Goal: Information Seeking & Learning: Learn about a topic

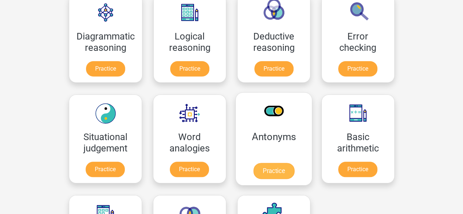
scroll to position [214, 0]
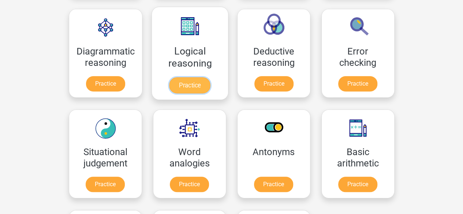
click at [172, 85] on link "Practice" at bounding box center [189, 85] width 41 height 16
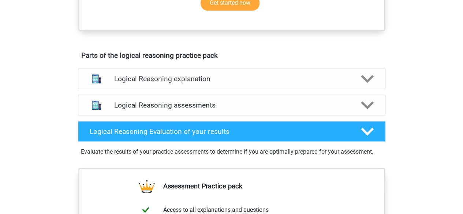
scroll to position [363, 0]
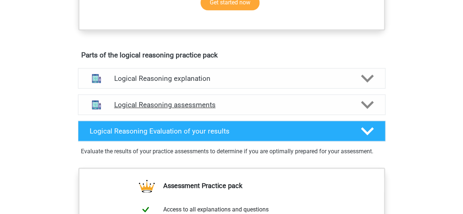
click at [176, 115] on div "Logical Reasoning assessments" at bounding box center [231, 104] width 307 height 20
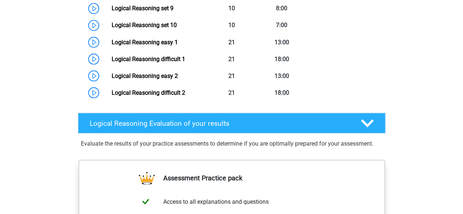
scroll to position [654, 0]
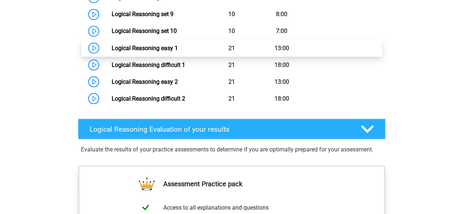
click at [178, 51] on link "Logical Reasoning easy 1" at bounding box center [145, 47] width 66 height 7
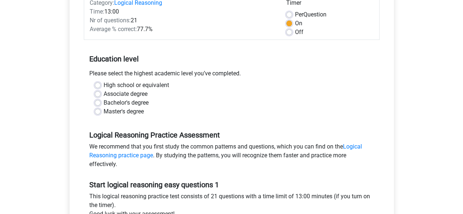
scroll to position [103, 0]
click at [101, 102] on div "Bachelor's degree" at bounding box center [232, 102] width 274 height 9
click at [94, 101] on div "High school or equivalent Associate degree Bachelor's degree Master's degree" at bounding box center [231, 98] width 285 height 35
click at [104, 103] on label "Bachelor's degree" at bounding box center [126, 102] width 45 height 9
click at [96, 103] on input "Bachelor's degree" at bounding box center [98, 101] width 6 height 7
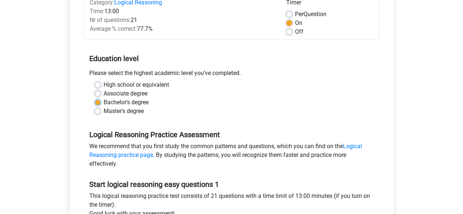
radio input "true"
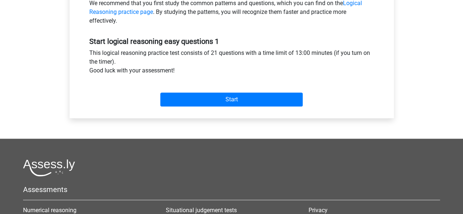
scroll to position [247, 0]
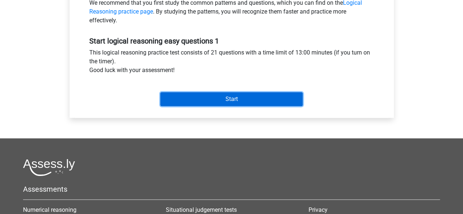
click at [192, 98] on input "Start" at bounding box center [231, 99] width 142 height 14
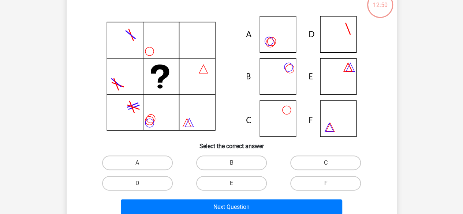
scroll to position [56, 0]
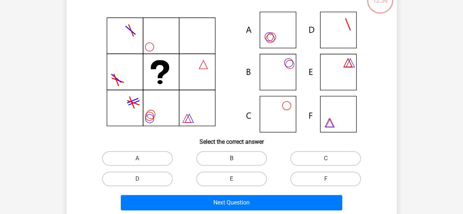
click at [239, 156] on label "B" at bounding box center [231, 158] width 71 height 15
click at [236, 158] on input "B" at bounding box center [233, 160] width 5 height 5
radio input "true"
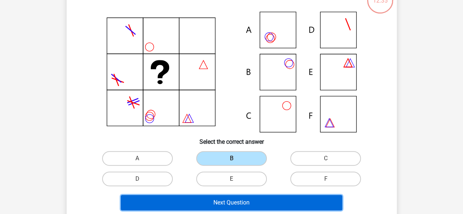
click at [224, 202] on button "Next Question" at bounding box center [231, 202] width 221 height 15
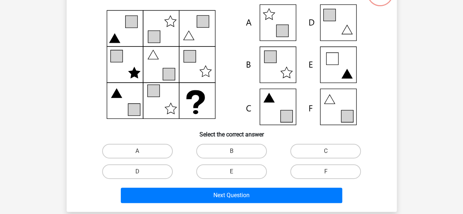
scroll to position [64, 0]
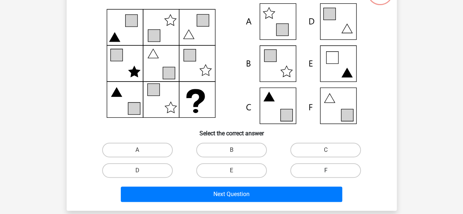
click at [327, 166] on label "F" at bounding box center [325, 170] width 71 height 15
click at [327, 171] on input "F" at bounding box center [328, 173] width 5 height 5
radio input "true"
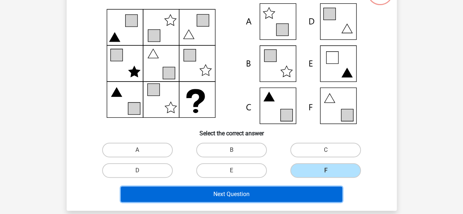
click at [299, 192] on button "Next Question" at bounding box center [231, 194] width 221 height 15
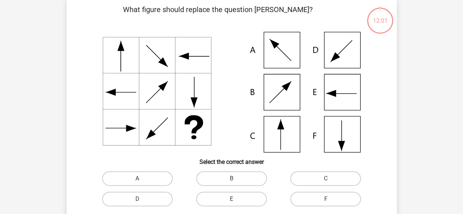
scroll to position [34, 0]
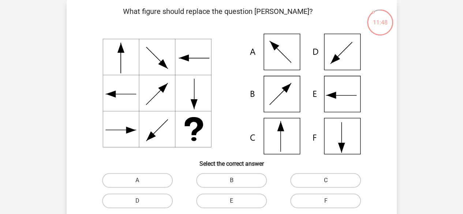
click at [315, 175] on label "C" at bounding box center [325, 180] width 71 height 15
click at [326, 180] on input "C" at bounding box center [328, 182] width 5 height 5
radio input "true"
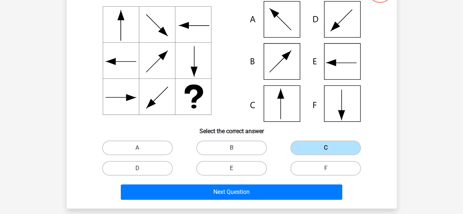
scroll to position [70, 0]
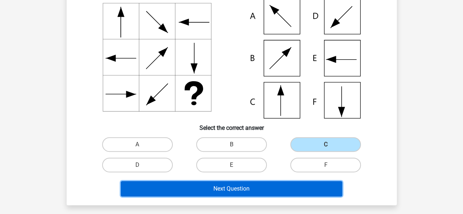
click at [296, 184] on button "Next Question" at bounding box center [231, 188] width 221 height 15
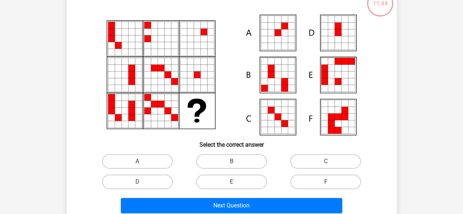
scroll to position [53, 0]
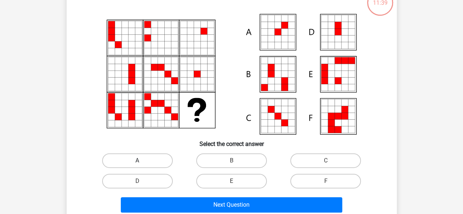
click at [157, 160] on label "A" at bounding box center [137, 160] width 71 height 15
click at [142, 161] on input "A" at bounding box center [139, 163] width 5 height 5
radio input "true"
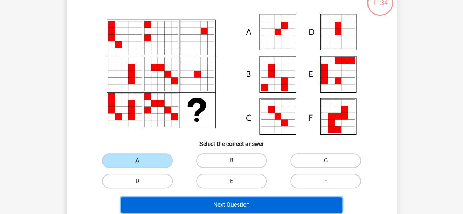
click at [189, 210] on button "Next Question" at bounding box center [231, 204] width 221 height 15
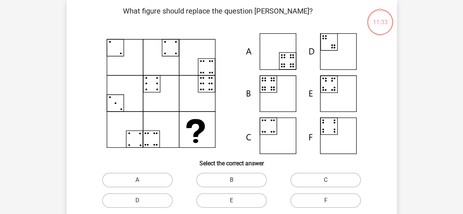
scroll to position [34, 0]
click at [228, 176] on label "B" at bounding box center [231, 180] width 71 height 15
click at [231, 180] on input "B" at bounding box center [233, 182] width 5 height 5
radio input "true"
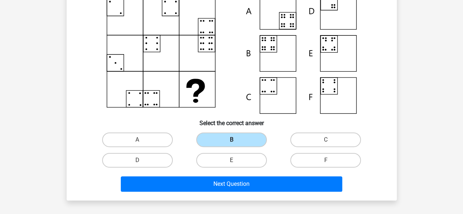
scroll to position [75, 0]
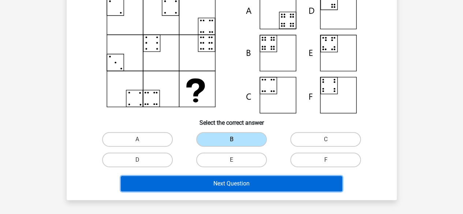
click at [239, 178] on button "Next Question" at bounding box center [231, 183] width 221 height 15
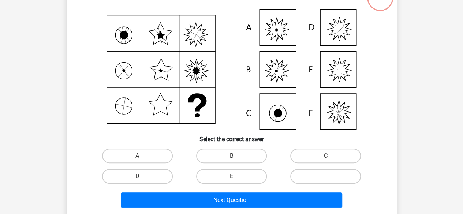
scroll to position [59, 0]
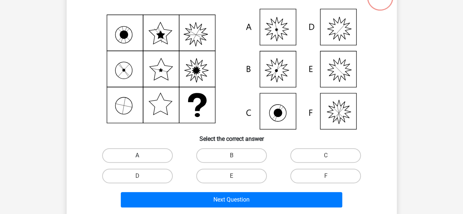
click at [152, 154] on label "A" at bounding box center [137, 155] width 71 height 15
click at [142, 156] on input "A" at bounding box center [139, 158] width 5 height 5
radio input "true"
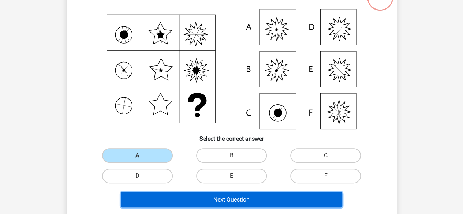
click at [179, 195] on button "Next Question" at bounding box center [231, 199] width 221 height 15
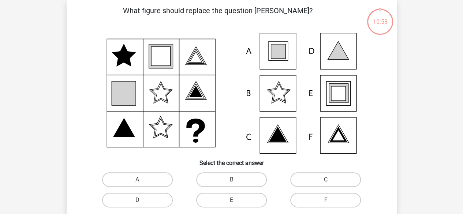
scroll to position [34, 0]
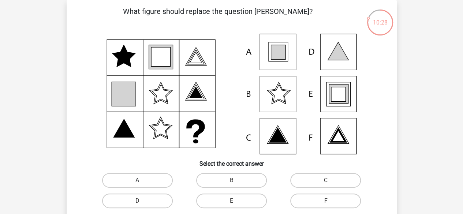
click at [141, 177] on label "A" at bounding box center [137, 180] width 71 height 15
click at [141, 180] on input "A" at bounding box center [139, 182] width 5 height 5
radio input "true"
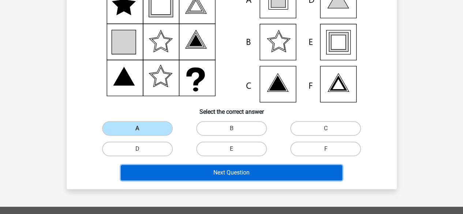
click at [199, 177] on button "Next Question" at bounding box center [231, 172] width 221 height 15
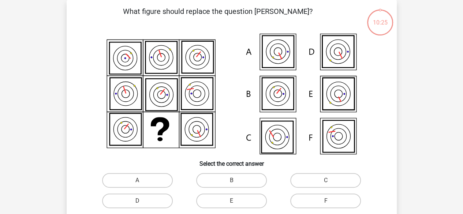
scroll to position [59, 0]
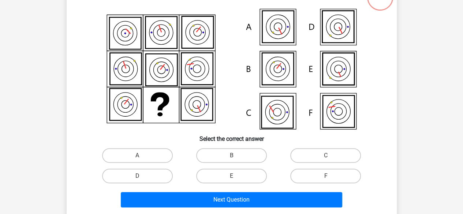
click at [330, 168] on div "F" at bounding box center [325, 176] width 94 height 20
click at [330, 173] on label "F" at bounding box center [325, 176] width 71 height 15
click at [330, 176] on input "F" at bounding box center [328, 178] width 5 height 5
radio input "true"
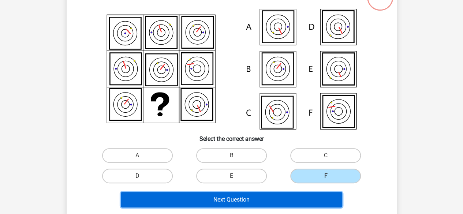
click at [302, 194] on button "Next Question" at bounding box center [231, 199] width 221 height 15
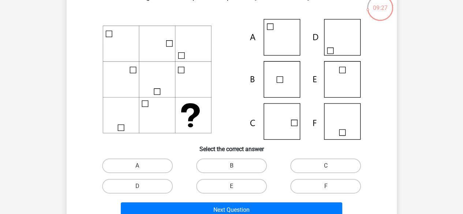
scroll to position [60, 0]
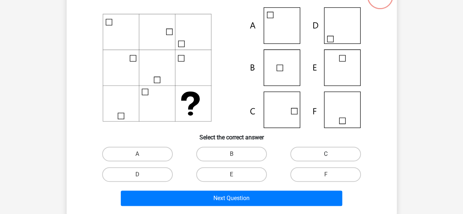
click at [327, 150] on label "C" at bounding box center [325, 154] width 71 height 15
click at [327, 154] on input "C" at bounding box center [328, 156] width 5 height 5
radio input "true"
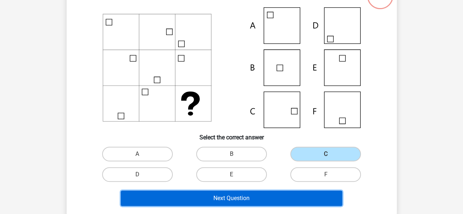
click at [281, 197] on button "Next Question" at bounding box center [231, 198] width 221 height 15
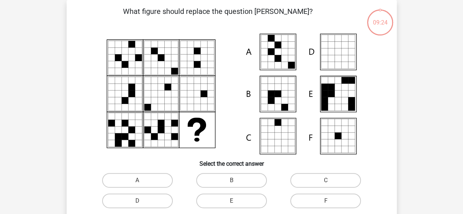
scroll to position [57, 0]
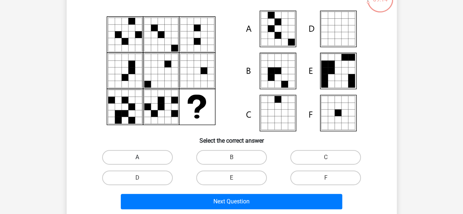
click at [148, 159] on label "A" at bounding box center [137, 157] width 71 height 15
click at [142, 159] on input "A" at bounding box center [139, 159] width 5 height 5
radio input "true"
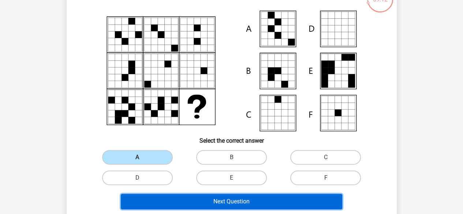
click at [170, 197] on button "Next Question" at bounding box center [231, 201] width 221 height 15
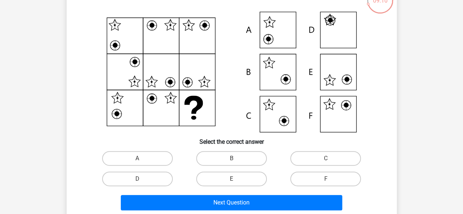
scroll to position [56, 0]
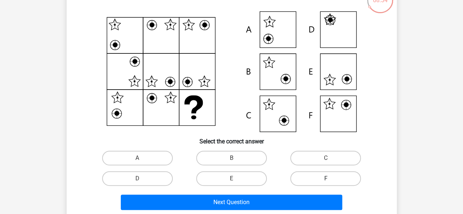
click at [318, 176] on label "F" at bounding box center [325, 178] width 71 height 15
click at [326, 179] on input "F" at bounding box center [328, 181] width 5 height 5
radio input "true"
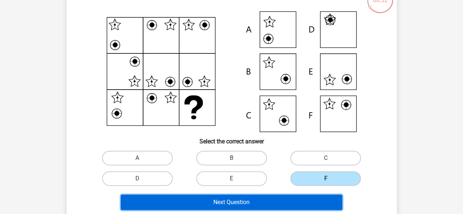
click at [292, 200] on button "Next Question" at bounding box center [231, 202] width 221 height 15
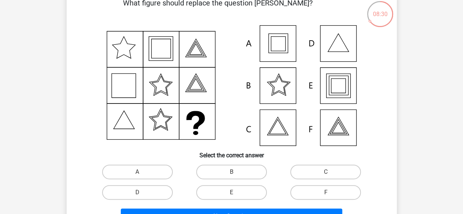
scroll to position [42, 0]
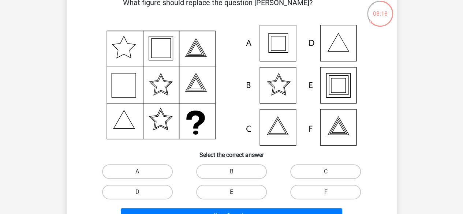
click at [150, 170] on label "A" at bounding box center [137, 171] width 71 height 15
click at [142, 172] on input "A" at bounding box center [139, 174] width 5 height 5
radio input "true"
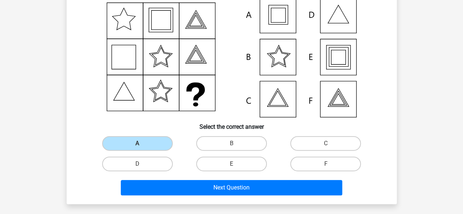
scroll to position [71, 0]
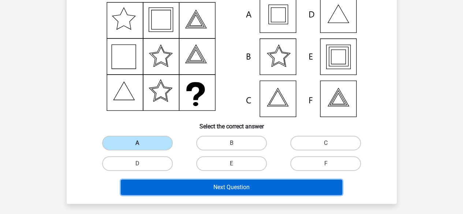
click at [196, 185] on button "Next Question" at bounding box center [231, 187] width 221 height 15
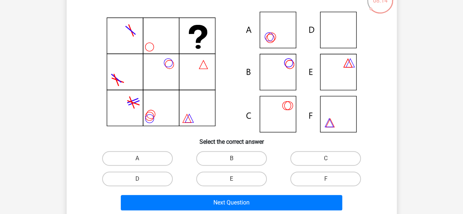
scroll to position [56, 0]
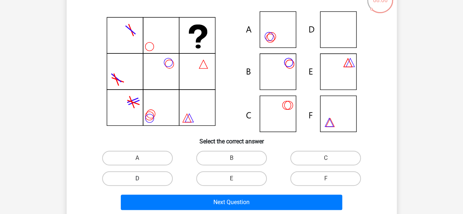
click at [160, 182] on label "D" at bounding box center [137, 178] width 71 height 15
click at [142, 182] on input "D" at bounding box center [139, 181] width 5 height 5
radio input "true"
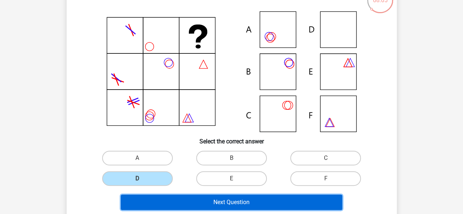
click at [173, 201] on button "Next Question" at bounding box center [231, 202] width 221 height 15
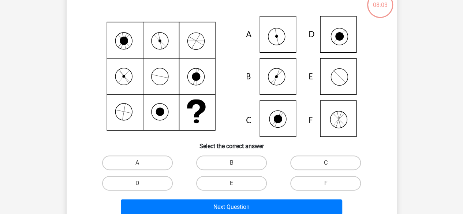
scroll to position [52, 0]
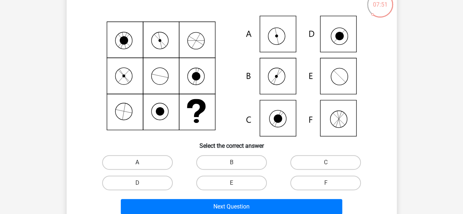
click at [127, 167] on label "A" at bounding box center [137, 162] width 71 height 15
click at [137, 167] on input "A" at bounding box center [139, 164] width 5 height 5
radio input "true"
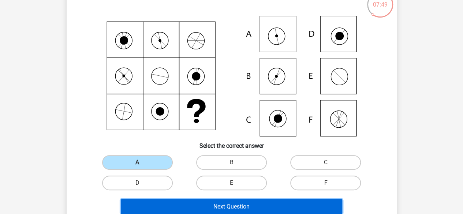
click at [152, 201] on button "Next Question" at bounding box center [231, 206] width 221 height 15
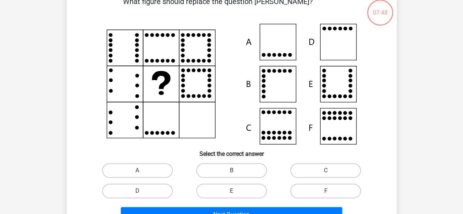
scroll to position [44, 0]
click at [162, 188] on label "D" at bounding box center [137, 190] width 71 height 15
click at [142, 191] on input "D" at bounding box center [139, 193] width 5 height 5
radio input "true"
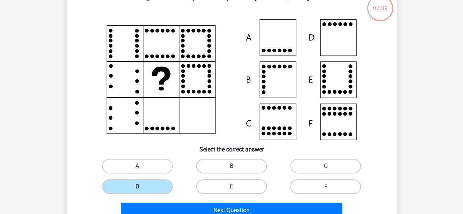
scroll to position [48, 0]
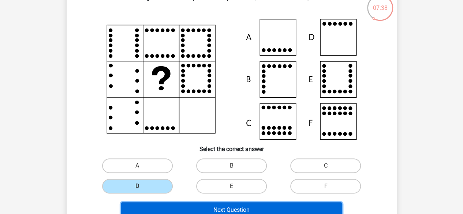
click at [169, 209] on button "Next Question" at bounding box center [231, 209] width 221 height 15
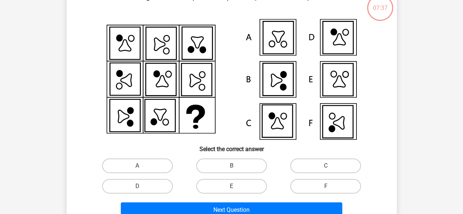
scroll to position [34, 0]
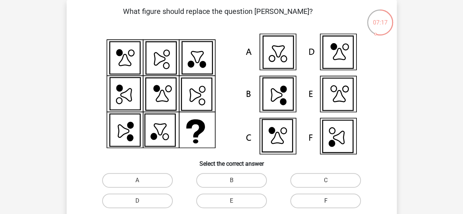
click at [322, 202] on label "F" at bounding box center [325, 201] width 71 height 15
click at [326, 202] on input "F" at bounding box center [328, 203] width 5 height 5
radio input "true"
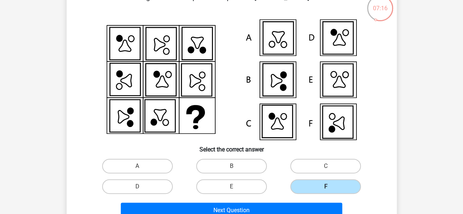
scroll to position [52, 0]
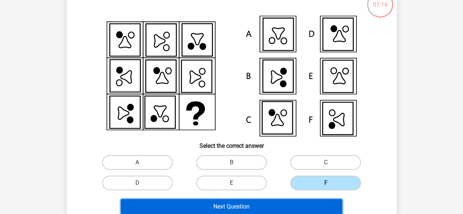
click at [306, 205] on button "Next Question" at bounding box center [231, 206] width 221 height 15
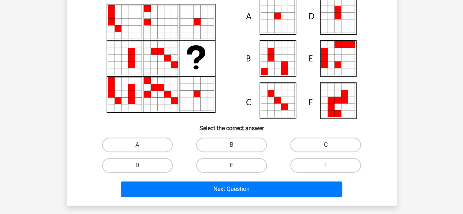
scroll to position [69, 0]
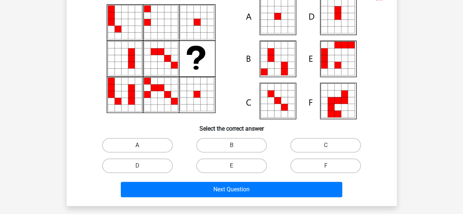
click at [150, 150] on label "A" at bounding box center [137, 145] width 71 height 15
click at [142, 150] on input "A" at bounding box center [139, 147] width 5 height 5
radio input "true"
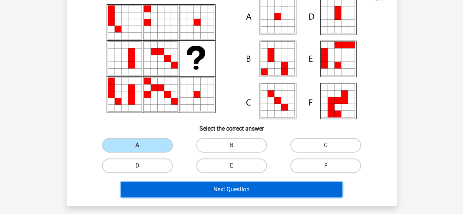
click at [181, 190] on button "Next Question" at bounding box center [231, 189] width 221 height 15
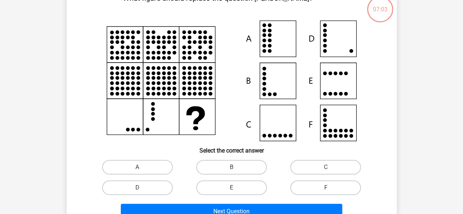
scroll to position [47, 0]
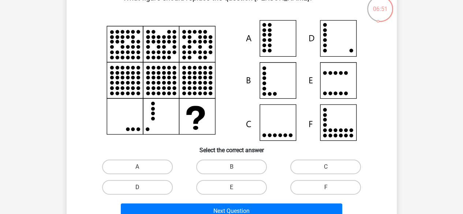
click at [159, 180] on label "D" at bounding box center [137, 187] width 71 height 15
click at [142, 187] on input "D" at bounding box center [139, 189] width 5 height 5
radio input "true"
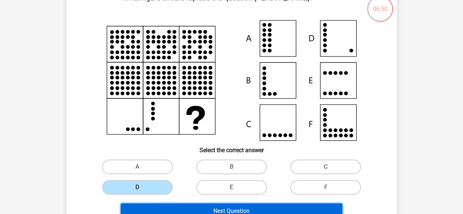
click at [175, 209] on button "Next Question" at bounding box center [231, 210] width 221 height 15
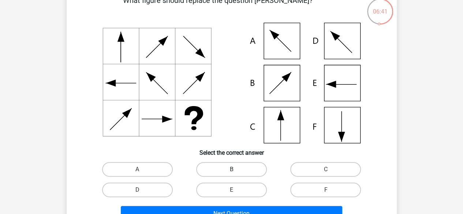
scroll to position [49, 0]
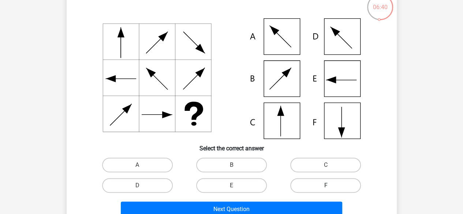
click at [309, 187] on label "F" at bounding box center [325, 185] width 71 height 15
click at [326, 187] on input "F" at bounding box center [328, 188] width 5 height 5
radio input "true"
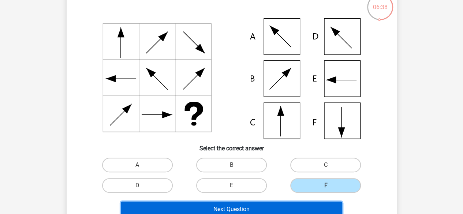
click at [289, 204] on button "Next Question" at bounding box center [231, 209] width 221 height 15
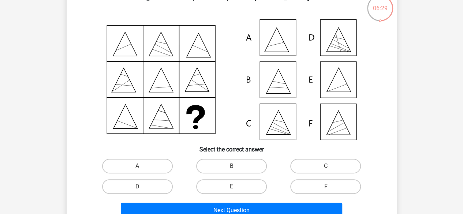
scroll to position [50, 0]
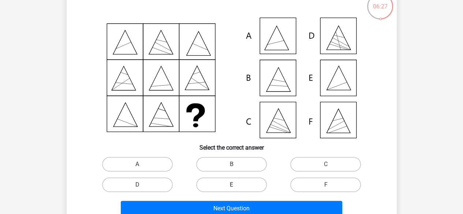
click at [251, 181] on label "E" at bounding box center [231, 184] width 71 height 15
click at [236, 185] on input "E" at bounding box center [233, 187] width 5 height 5
radio input "true"
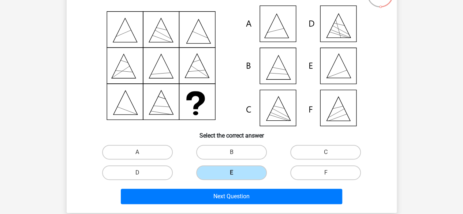
scroll to position [62, 0]
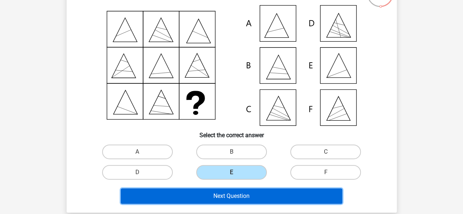
click at [247, 196] on button "Next Question" at bounding box center [231, 195] width 221 height 15
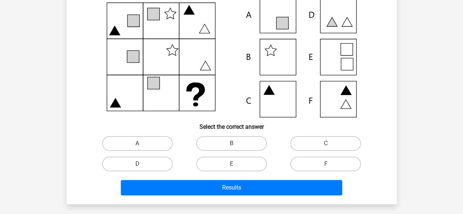
scroll to position [70, 0]
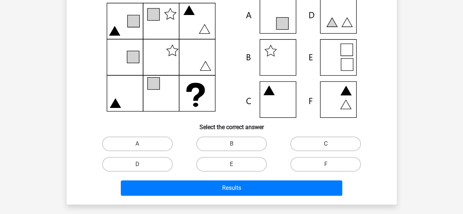
click at [306, 143] on label "C" at bounding box center [325, 143] width 71 height 15
click at [326, 144] on input "C" at bounding box center [328, 146] width 5 height 5
radio input "true"
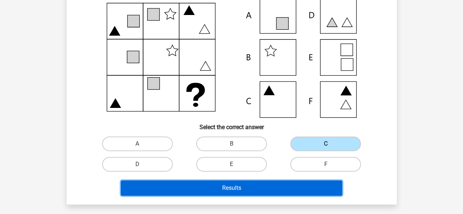
click at [276, 186] on button "Results" at bounding box center [231, 187] width 221 height 15
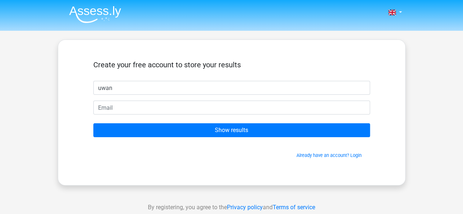
type input "uwan"
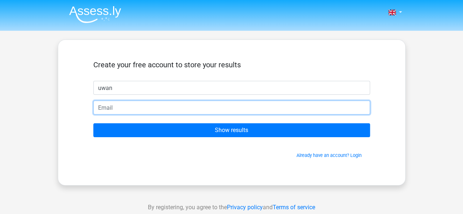
click at [265, 110] on input "email" at bounding box center [231, 108] width 277 height 14
type input "[EMAIL_ADDRESS][DOMAIN_NAME]"
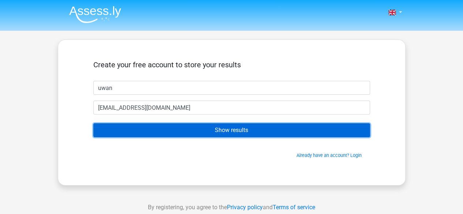
click at [177, 127] on input "Show results" at bounding box center [231, 130] width 277 height 14
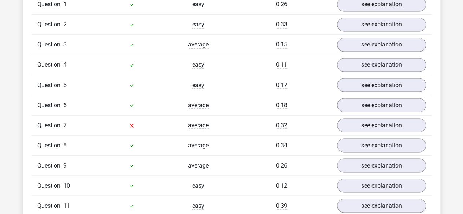
scroll to position [644, 0]
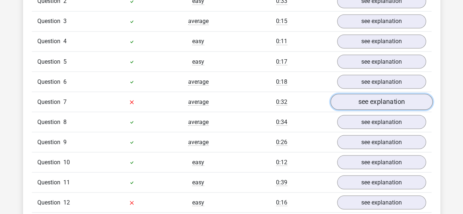
click at [359, 96] on link "see explanation" at bounding box center [381, 102] width 102 height 16
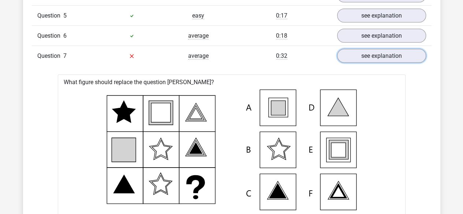
scroll to position [689, 0]
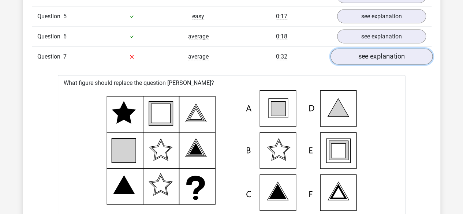
click at [374, 49] on link "see explanation" at bounding box center [381, 57] width 102 height 16
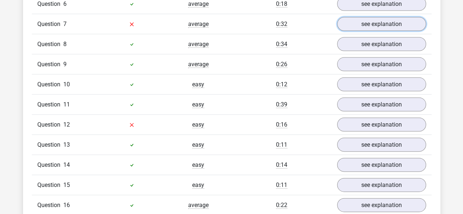
scroll to position [722, 0]
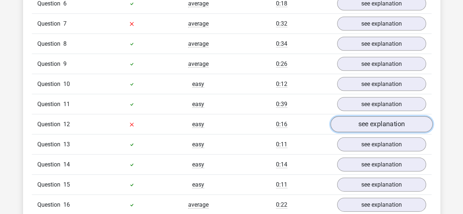
click at [371, 124] on link "see explanation" at bounding box center [381, 125] width 102 height 16
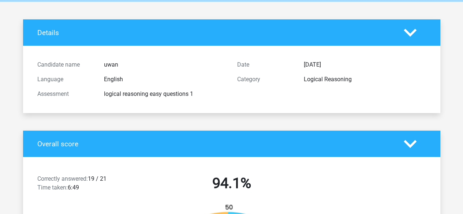
scroll to position [0, 0]
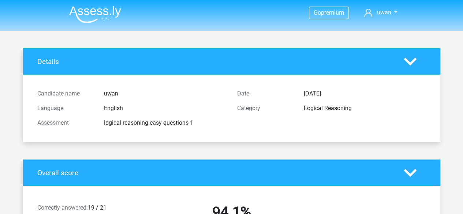
click at [111, 9] on img at bounding box center [95, 14] width 52 height 17
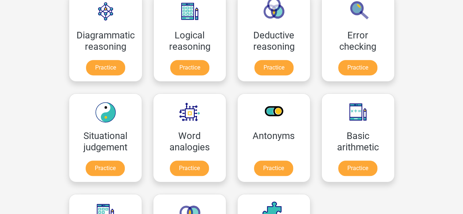
scroll to position [226, 0]
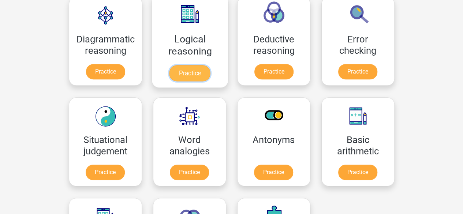
click at [180, 67] on link "Practice" at bounding box center [189, 73] width 41 height 16
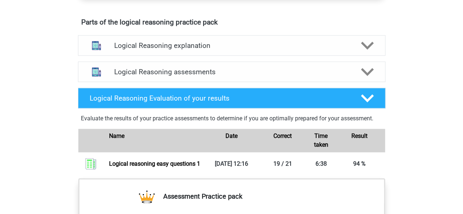
scroll to position [396, 0]
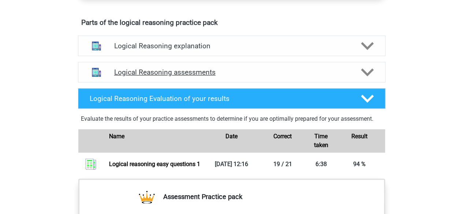
click at [362, 79] on icon at bounding box center [367, 72] width 13 height 13
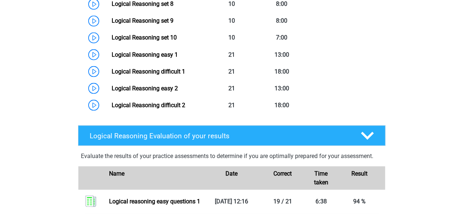
scroll to position [647, 0]
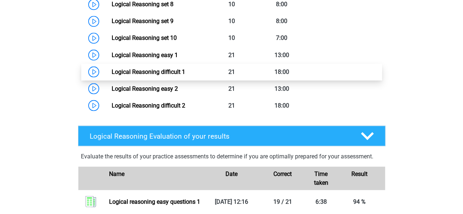
click at [177, 75] on link "Logical Reasoning difficult 1" at bounding box center [149, 71] width 74 height 7
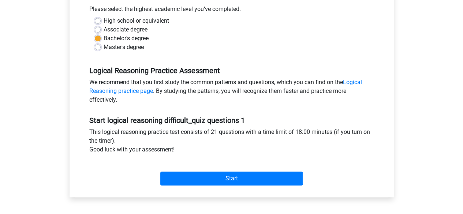
scroll to position [206, 0]
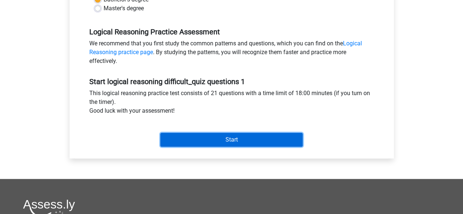
click at [194, 138] on input "Start" at bounding box center [231, 140] width 142 height 14
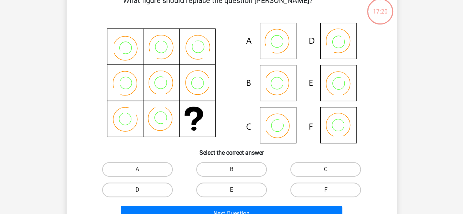
scroll to position [55, 0]
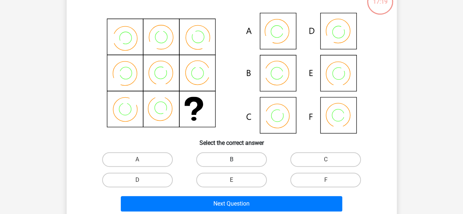
click at [220, 160] on label "B" at bounding box center [231, 159] width 71 height 15
click at [231, 160] on input "B" at bounding box center [233, 162] width 5 height 5
radio input "true"
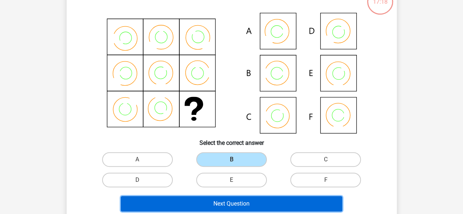
click at [216, 198] on button "Next Question" at bounding box center [231, 203] width 221 height 15
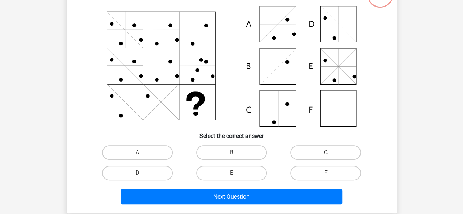
scroll to position [62, 0]
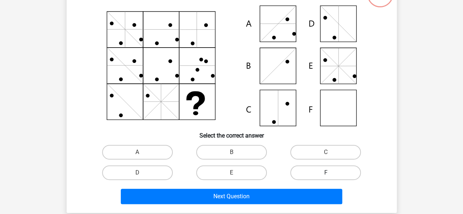
click at [313, 171] on label "F" at bounding box center [325, 172] width 71 height 15
click at [326, 173] on input "F" at bounding box center [328, 175] width 5 height 5
radio input "true"
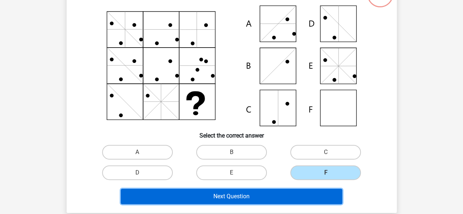
click at [298, 192] on button "Next Question" at bounding box center [231, 196] width 221 height 15
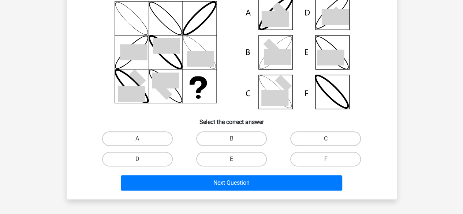
scroll to position [76, 0]
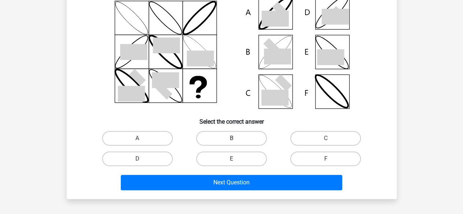
click at [210, 136] on label "B" at bounding box center [231, 138] width 71 height 15
click at [231, 138] on input "B" at bounding box center [233, 140] width 5 height 5
radio input "true"
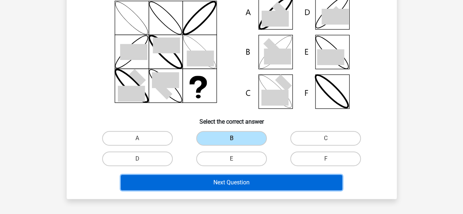
click at [200, 185] on button "Next Question" at bounding box center [231, 182] width 221 height 15
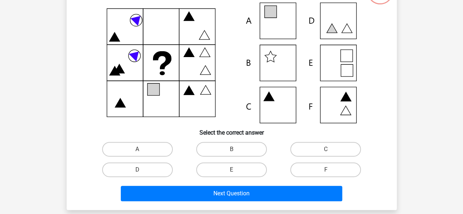
scroll to position [65, 0]
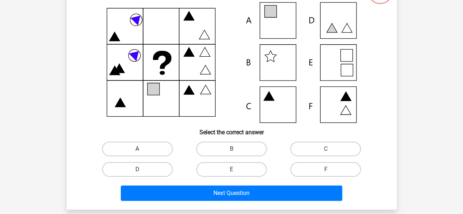
click at [129, 148] on label "A" at bounding box center [137, 149] width 71 height 15
click at [137, 149] on input "A" at bounding box center [139, 151] width 5 height 5
radio input "true"
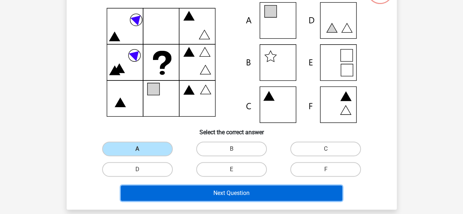
click at [160, 191] on button "Next Question" at bounding box center [231, 193] width 221 height 15
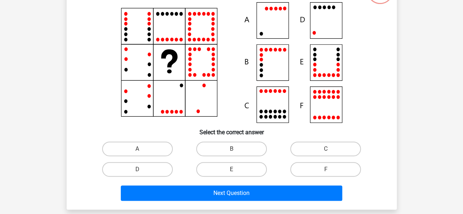
click at [138, 150] on input "A" at bounding box center [139, 151] width 5 height 5
radio input "true"
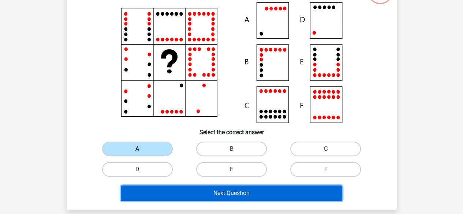
click at [170, 192] on button "Next Question" at bounding box center [231, 193] width 221 height 15
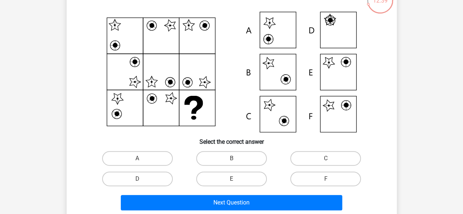
scroll to position [57, 0]
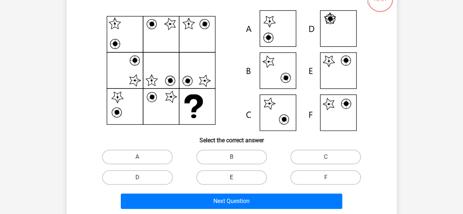
click at [242, 176] on label "E" at bounding box center [231, 177] width 71 height 15
click at [236, 177] on input "E" at bounding box center [233, 179] width 5 height 5
radio input "true"
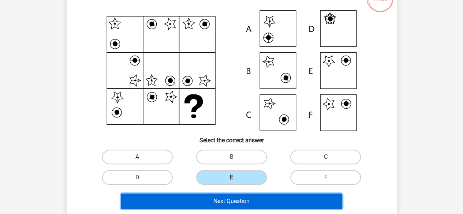
click at [239, 197] on button "Next Question" at bounding box center [231, 201] width 221 height 15
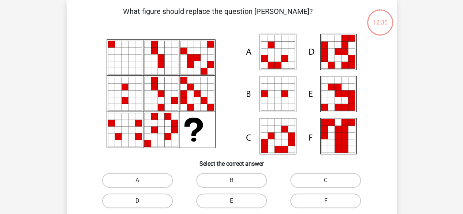
scroll to position [43, 0]
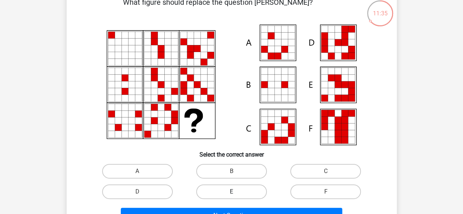
click at [228, 186] on label "E" at bounding box center [231, 191] width 71 height 15
click at [231, 192] on input "E" at bounding box center [233, 194] width 5 height 5
radio input "true"
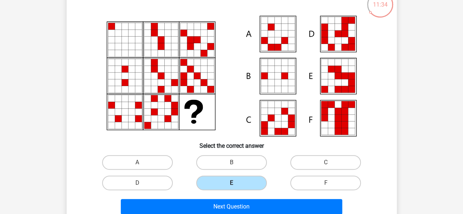
scroll to position [52, 0]
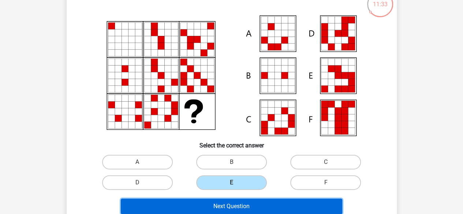
click at [230, 206] on button "Next Question" at bounding box center [231, 206] width 221 height 15
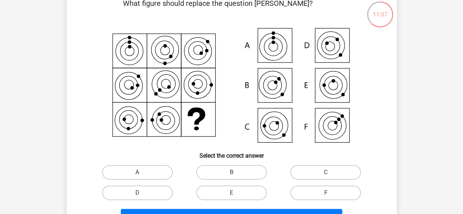
scroll to position [62, 0]
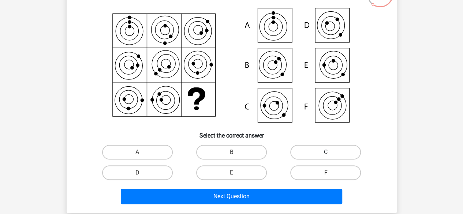
click at [311, 147] on label "C" at bounding box center [325, 152] width 71 height 15
click at [326, 152] on input "C" at bounding box center [328, 154] width 5 height 5
radio input "true"
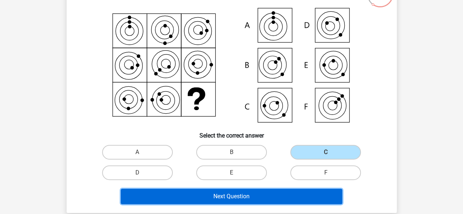
click at [279, 194] on button "Next Question" at bounding box center [231, 196] width 221 height 15
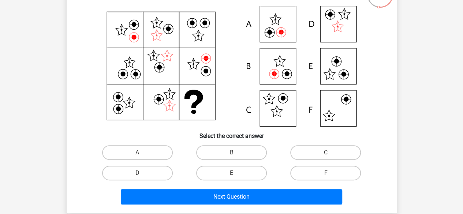
scroll to position [59, 0]
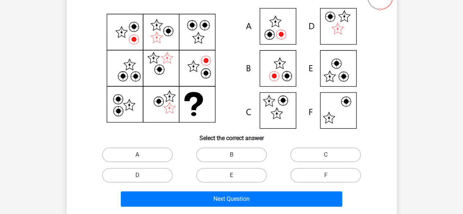
click at [155, 152] on label "A" at bounding box center [137, 154] width 71 height 15
click at [142, 155] on input "A" at bounding box center [139, 157] width 5 height 5
radio input "true"
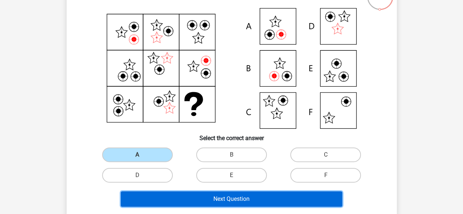
click at [183, 194] on button "Next Question" at bounding box center [231, 198] width 221 height 15
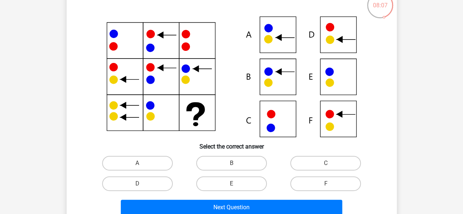
scroll to position [51, 0]
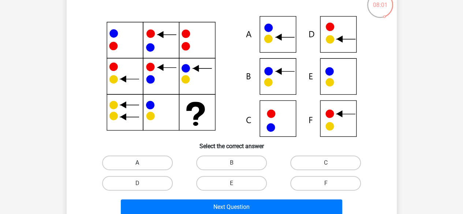
click at [161, 158] on label "A" at bounding box center [137, 163] width 71 height 15
click at [142, 163] on input "A" at bounding box center [139, 165] width 5 height 5
radio input "true"
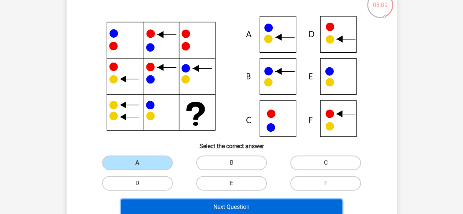
click at [182, 205] on button "Next Question" at bounding box center [231, 206] width 221 height 15
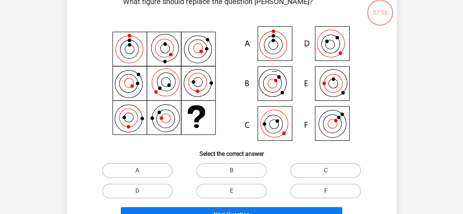
scroll to position [44, 0]
click at [296, 164] on label "C" at bounding box center [325, 170] width 71 height 15
click at [326, 170] on input "C" at bounding box center [328, 172] width 5 height 5
radio input "true"
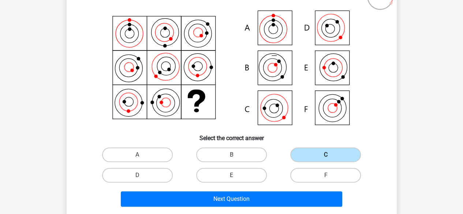
scroll to position [60, 0]
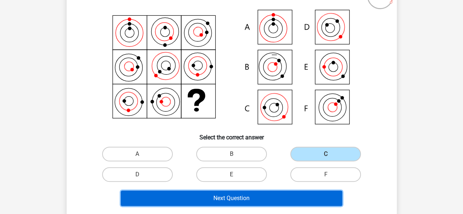
click at [274, 196] on button "Next Question" at bounding box center [231, 198] width 221 height 15
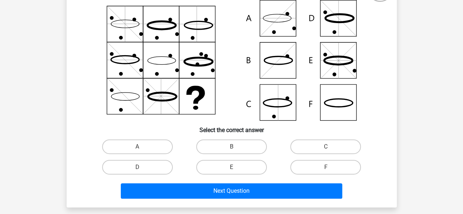
scroll to position [67, 0]
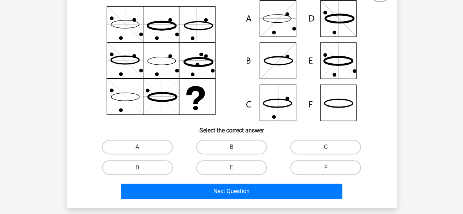
click at [301, 163] on label "F" at bounding box center [325, 167] width 71 height 15
click at [326, 168] on input "F" at bounding box center [328, 170] width 5 height 5
radio input "true"
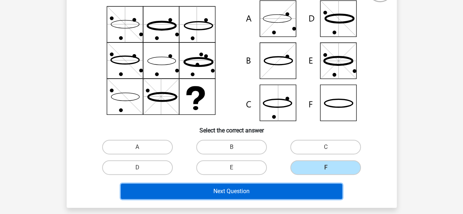
click at [292, 187] on button "Next Question" at bounding box center [231, 191] width 221 height 15
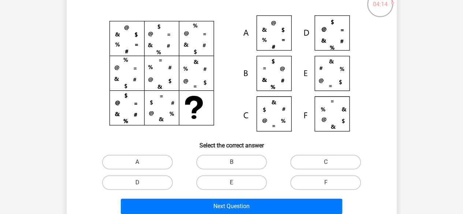
scroll to position [52, 0]
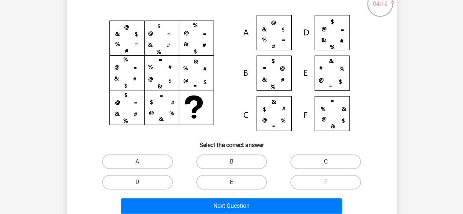
click at [311, 163] on label "C" at bounding box center [325, 161] width 71 height 15
click at [326, 163] on input "C" at bounding box center [328, 164] width 5 height 5
radio input "true"
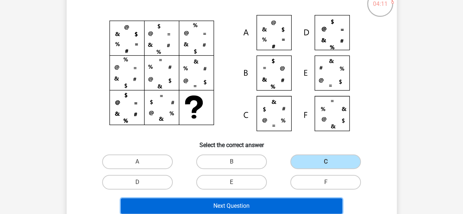
click at [281, 202] on button "Next Question" at bounding box center [231, 205] width 221 height 15
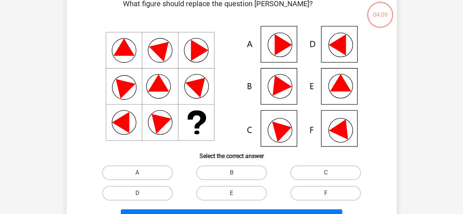
scroll to position [42, 0]
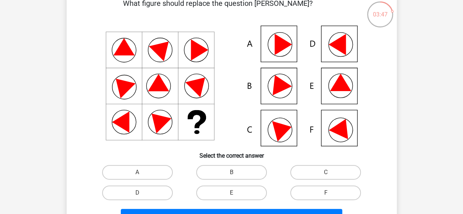
click at [235, 194] on input "E" at bounding box center [233, 195] width 5 height 5
radio input "true"
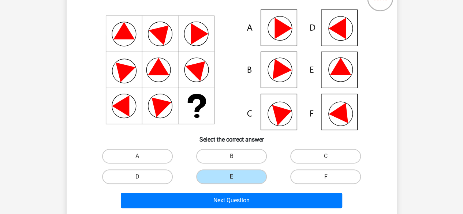
scroll to position [59, 0]
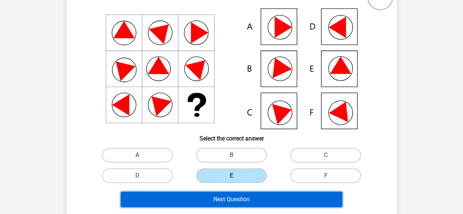
click at [233, 199] on button "Next Question" at bounding box center [231, 199] width 221 height 15
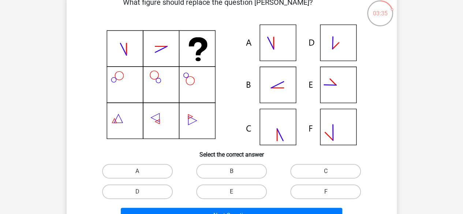
scroll to position [43, 0]
click at [226, 168] on label "B" at bounding box center [231, 171] width 71 height 15
click at [231, 171] on input "B" at bounding box center [233, 173] width 5 height 5
radio input "true"
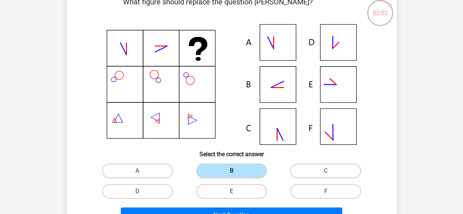
scroll to position [54, 0]
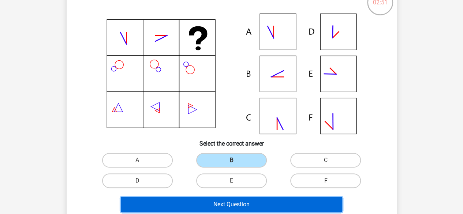
click at [232, 198] on button "Next Question" at bounding box center [231, 204] width 221 height 15
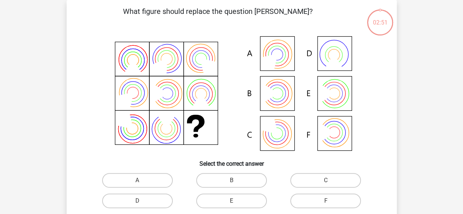
scroll to position [46, 0]
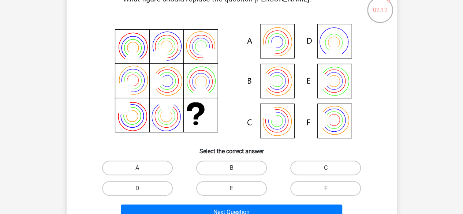
click at [242, 168] on label "B" at bounding box center [231, 168] width 71 height 15
click at [236, 168] on input "B" at bounding box center [233, 170] width 5 height 5
radio input "true"
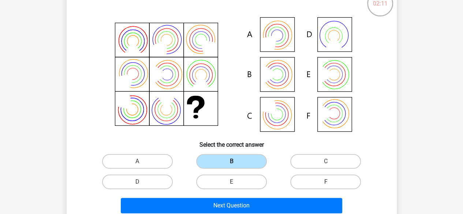
scroll to position [53, 0]
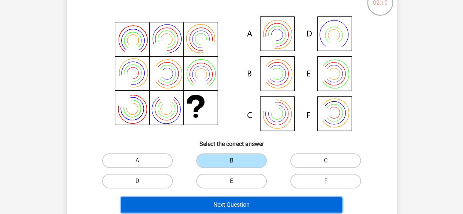
click at [243, 204] on button "Next Question" at bounding box center [231, 204] width 221 height 15
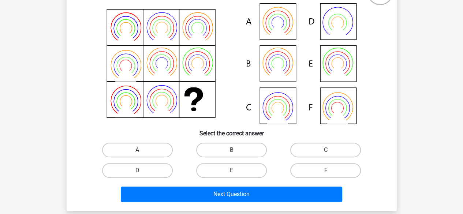
scroll to position [64, 0]
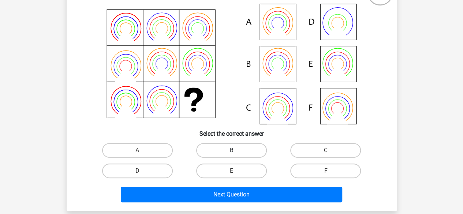
drag, startPoint x: 244, startPoint y: 150, endPoint x: 237, endPoint y: 145, distance: 8.3
click at [237, 145] on label "B" at bounding box center [231, 150] width 71 height 15
click at [236, 150] on input "B" at bounding box center [233, 152] width 5 height 5
radio input "true"
click at [237, 145] on label "B" at bounding box center [231, 150] width 71 height 15
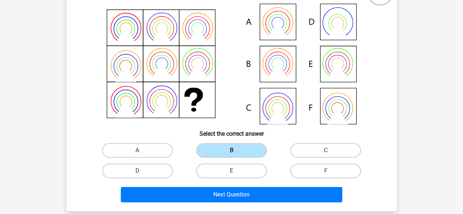
click at [236, 150] on input "B" at bounding box center [233, 152] width 5 height 5
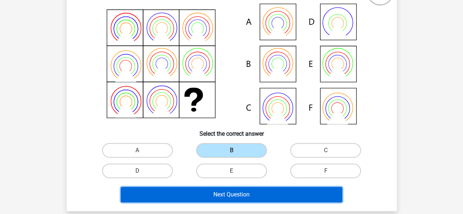
click at [242, 189] on button "Next Question" at bounding box center [231, 194] width 221 height 15
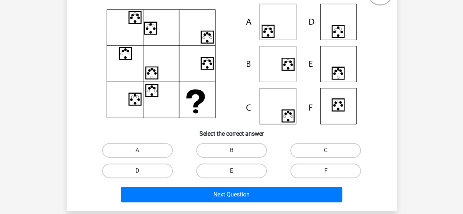
scroll to position [64, 0]
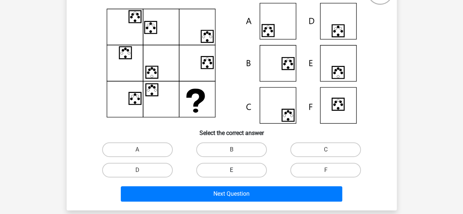
click at [231, 165] on label "E" at bounding box center [231, 170] width 71 height 15
click at [231, 170] on input "E" at bounding box center [233, 172] width 5 height 5
radio input "true"
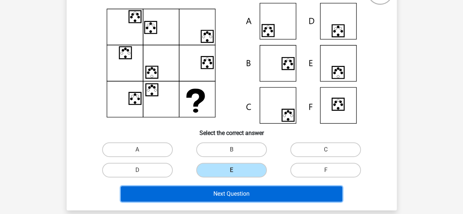
click at [234, 192] on button "Next Question" at bounding box center [231, 193] width 221 height 15
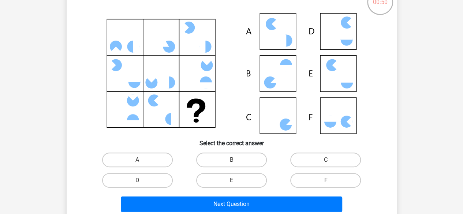
scroll to position [54, 0]
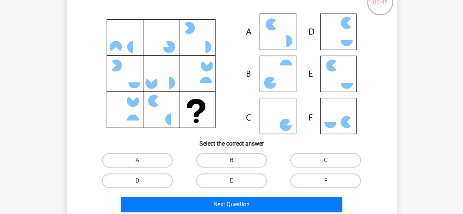
click at [299, 152] on div "C" at bounding box center [325, 160] width 94 height 20
click at [300, 157] on label "C" at bounding box center [325, 160] width 71 height 15
click at [326, 160] on input "C" at bounding box center [328, 162] width 5 height 5
radio input "true"
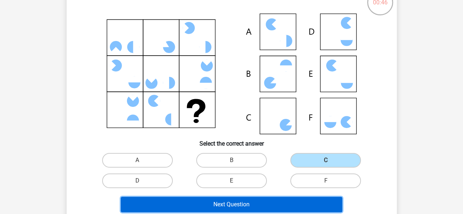
click at [272, 200] on button "Next Question" at bounding box center [231, 204] width 221 height 15
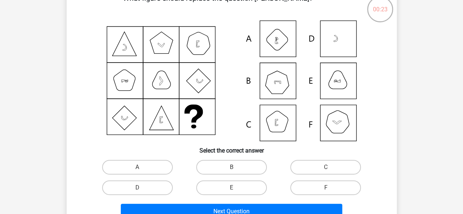
scroll to position [51, 0]
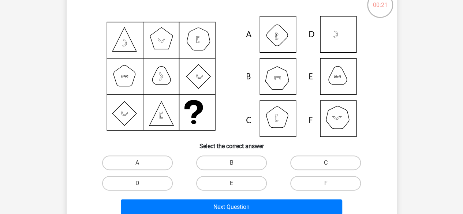
click at [307, 152] on div "What figure should replace the question mark?" at bounding box center [232, 102] width 324 height 229
click at [309, 156] on label "C" at bounding box center [325, 163] width 71 height 15
click at [326, 163] on input "C" at bounding box center [328, 165] width 5 height 5
radio input "true"
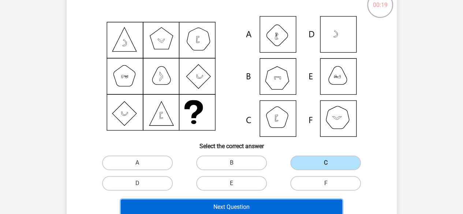
click at [274, 200] on button "Next Question" at bounding box center [231, 206] width 221 height 15
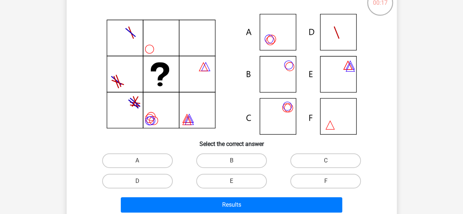
scroll to position [54, 0]
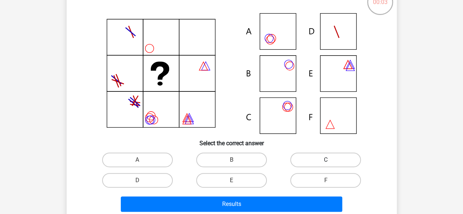
click at [326, 156] on label "C" at bounding box center [325, 160] width 71 height 15
click at [326, 160] on input "C" at bounding box center [328, 162] width 5 height 5
radio input "true"
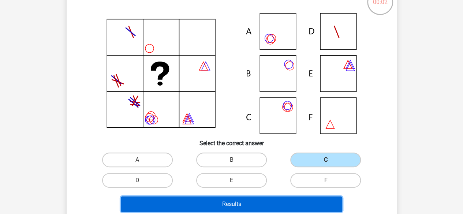
click at [291, 201] on button "Results" at bounding box center [231, 204] width 221 height 15
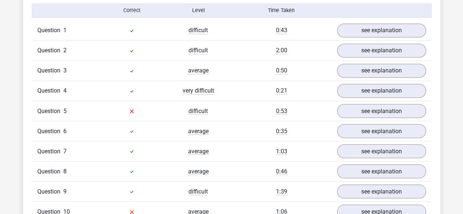
scroll to position [595, 0]
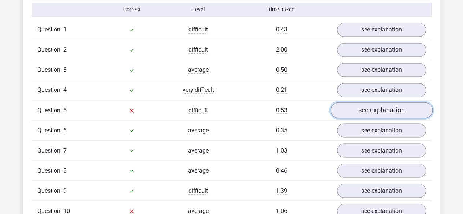
click at [364, 107] on link "see explanation" at bounding box center [381, 110] width 102 height 16
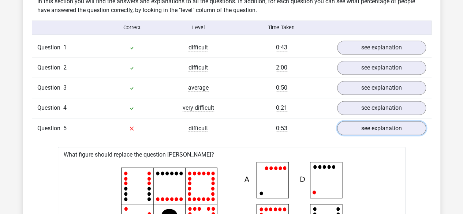
scroll to position [577, 0]
click at [382, 125] on link "see explanation" at bounding box center [381, 129] width 102 height 16
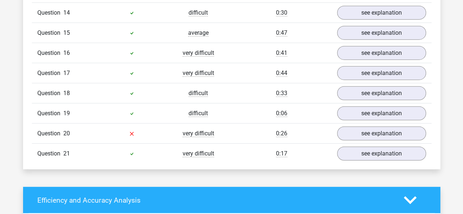
scroll to position [873, 0]
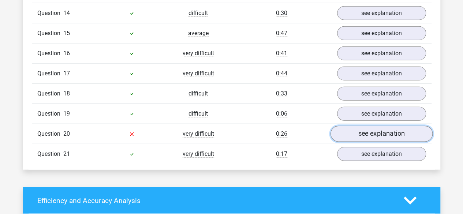
click at [376, 129] on link "see explanation" at bounding box center [381, 134] width 102 height 16
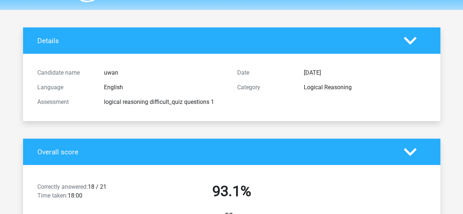
scroll to position [0, 0]
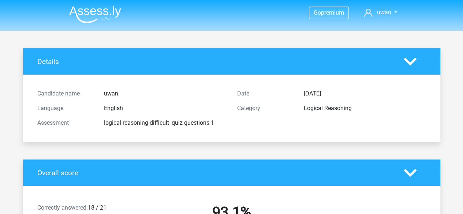
click at [110, 16] on img at bounding box center [95, 14] width 52 height 17
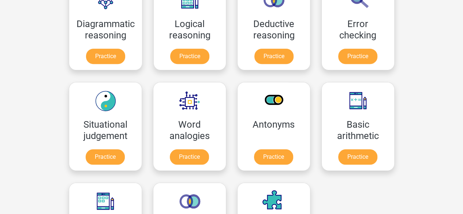
scroll to position [215, 0]
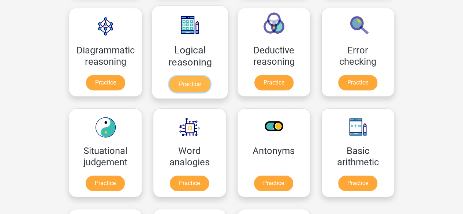
click at [198, 83] on link "Practice" at bounding box center [189, 84] width 41 height 16
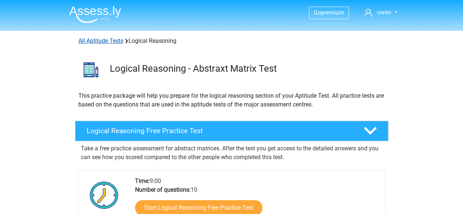
click at [112, 40] on link "All Aptitude Tests" at bounding box center [100, 40] width 45 height 7
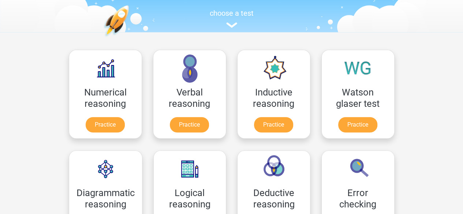
scroll to position [72, 0]
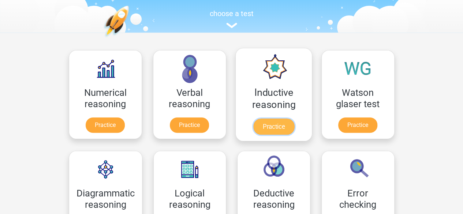
click at [269, 123] on link "Practice" at bounding box center [273, 127] width 41 height 16
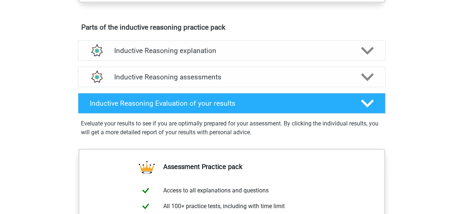
scroll to position [392, 0]
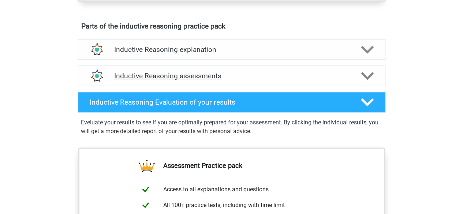
click at [220, 79] on div "Inductive Reasoning assessments" at bounding box center [231, 76] width 307 height 20
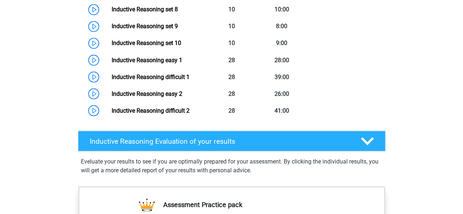
scroll to position [645, 0]
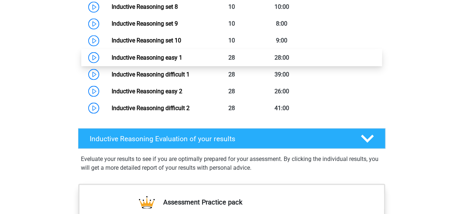
click at [182, 61] on link "Inductive Reasoning easy 1" at bounding box center [147, 57] width 71 height 7
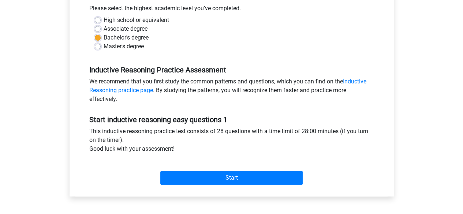
scroll to position [188, 0]
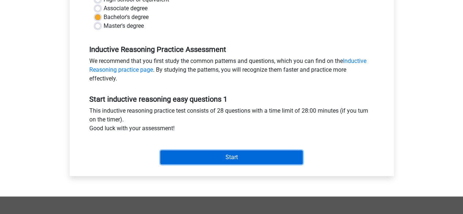
click at [256, 151] on input "Start" at bounding box center [231, 157] width 142 height 14
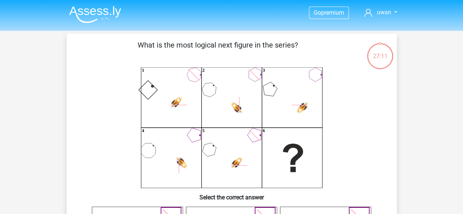
click at [105, 6] on img at bounding box center [95, 14] width 52 height 17
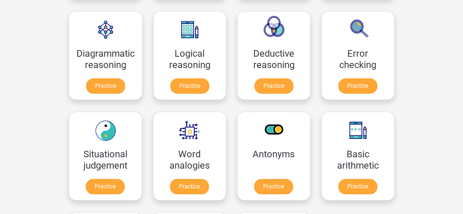
scroll to position [213, 0]
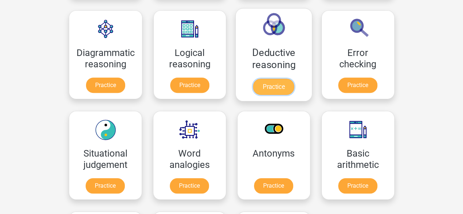
click at [283, 86] on link "Practice" at bounding box center [273, 87] width 41 height 16
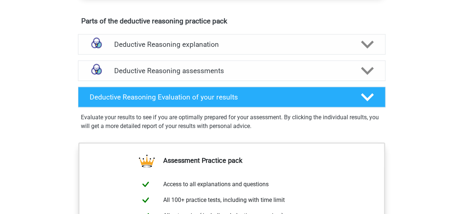
scroll to position [456, 0]
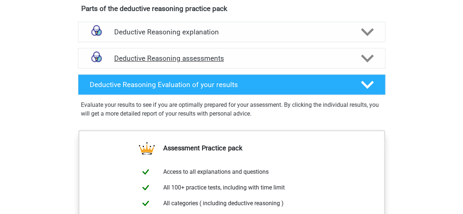
click at [373, 65] on icon at bounding box center [367, 58] width 13 height 13
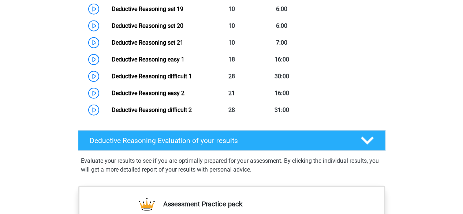
scroll to position [895, 0]
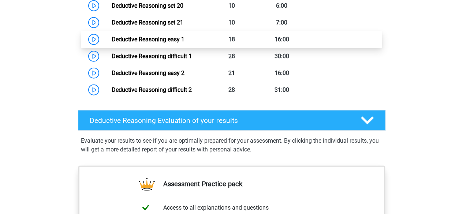
click at [184, 43] on link "Deductive Reasoning easy 1" at bounding box center [148, 39] width 73 height 7
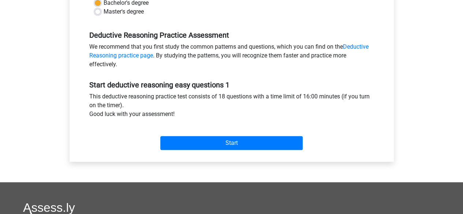
scroll to position [253, 0]
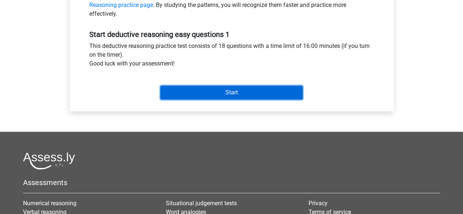
click at [217, 90] on input "Start" at bounding box center [231, 93] width 142 height 14
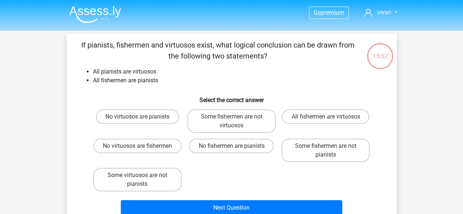
click at [86, 13] on img at bounding box center [95, 14] width 52 height 17
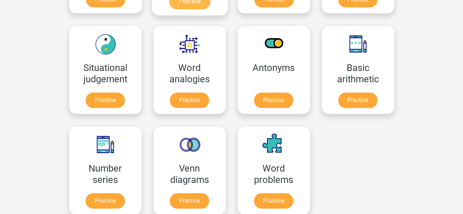
scroll to position [299, 0]
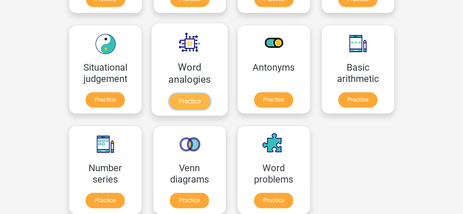
click at [190, 102] on link "Practice" at bounding box center [189, 101] width 41 height 16
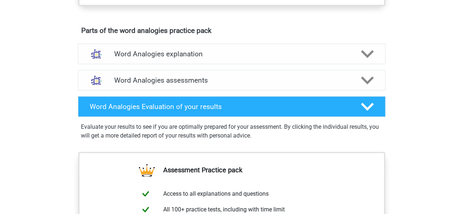
scroll to position [386, 0]
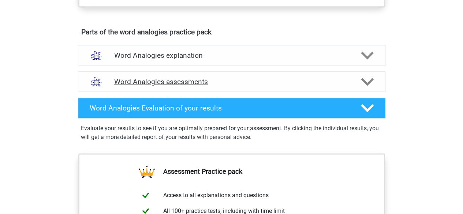
click at [361, 83] on icon at bounding box center [367, 81] width 13 height 13
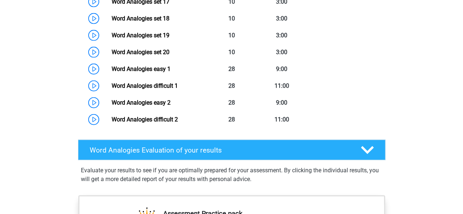
scroll to position [801, 0]
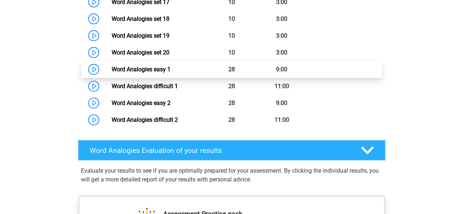
click at [171, 66] on link "Word Analogies easy 1" at bounding box center [141, 69] width 59 height 7
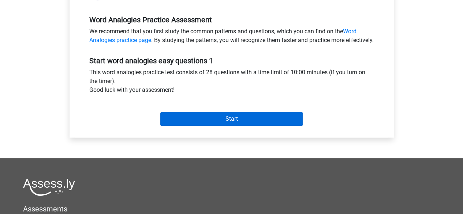
scroll to position [220, 0]
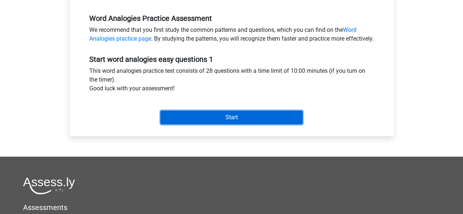
click at [207, 120] on input "Start" at bounding box center [231, 118] width 142 height 14
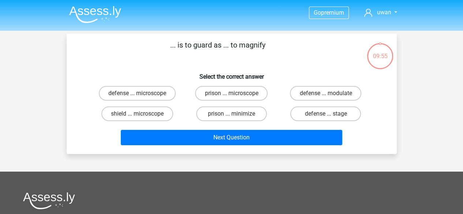
click at [100, 15] on img at bounding box center [95, 14] width 52 height 17
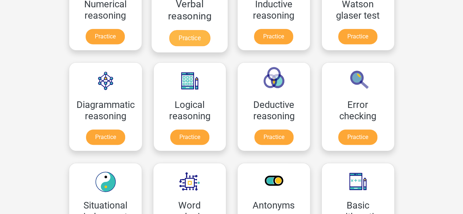
scroll to position [198, 0]
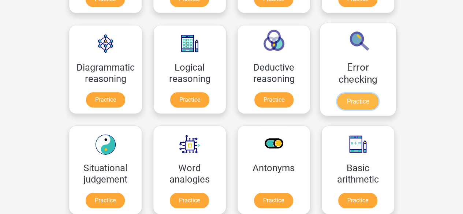
click at [353, 104] on link "Practice" at bounding box center [357, 101] width 41 height 16
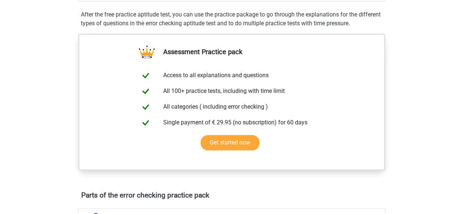
scroll to position [332, 0]
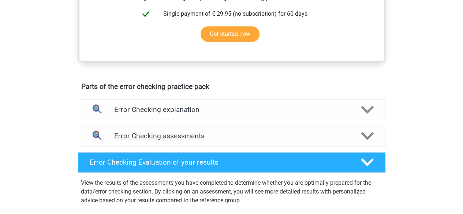
click at [372, 134] on polygon at bounding box center [367, 136] width 13 height 8
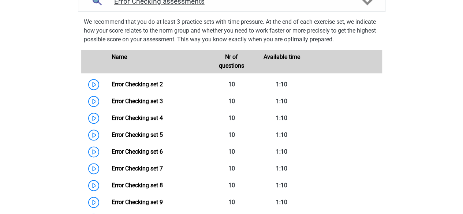
scroll to position [463, 0]
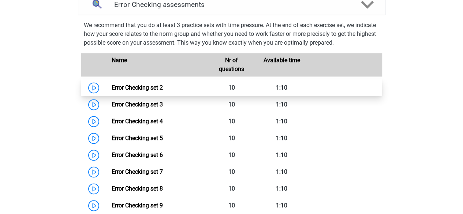
click at [163, 86] on link "Error Checking set 2" at bounding box center [137, 87] width 51 height 7
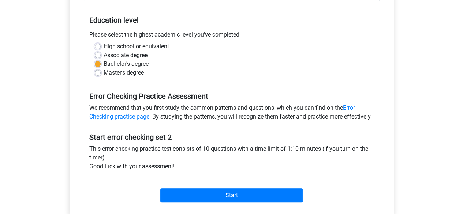
scroll to position [220, 0]
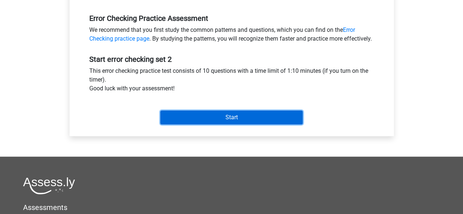
click at [224, 122] on input "Start" at bounding box center [231, 118] width 142 height 14
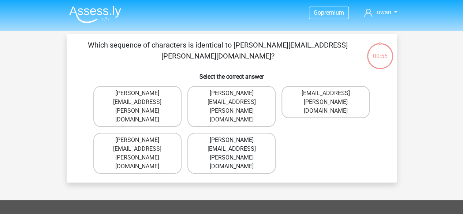
click at [248, 133] on label "[PERSON_NAME][EMAIL_ADDRESS][PERSON_NAME][DOMAIN_NAME]" at bounding box center [231, 153] width 88 height 41
click at [236, 140] on input "[PERSON_NAME][EMAIL_ADDRESS][PERSON_NAME][DOMAIN_NAME]" at bounding box center [233, 142] width 5 height 5
radio input "true"
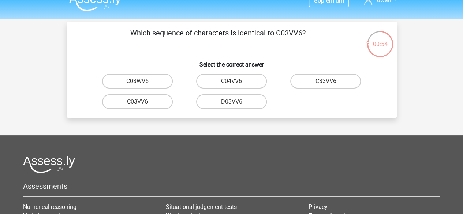
scroll to position [8, 0]
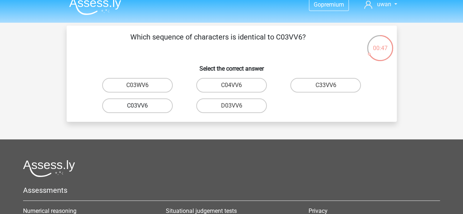
click at [165, 106] on label "C03VV6" at bounding box center [137, 105] width 71 height 15
click at [142, 106] on input "C03VV6" at bounding box center [139, 108] width 5 height 5
radio input "true"
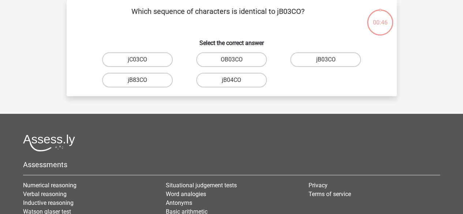
scroll to position [23, 0]
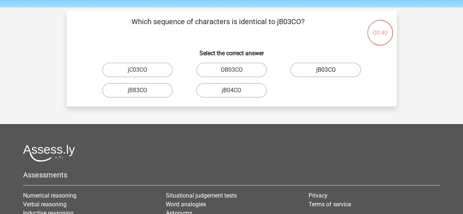
click at [324, 70] on label "jB03CO" at bounding box center [325, 70] width 71 height 15
click at [326, 70] on input "jB03CO" at bounding box center [328, 72] width 5 height 5
radio input "true"
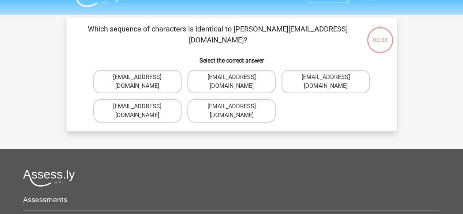
scroll to position [15, 0]
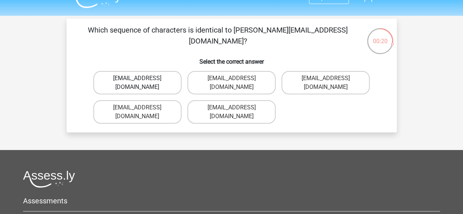
click at [163, 81] on label "Jack_Conley@hotmail.uk.com" at bounding box center [137, 82] width 88 height 23
click at [142, 81] on input "Jack_Conley@hotmail.uk.com" at bounding box center [139, 80] width 5 height 5
radio input "true"
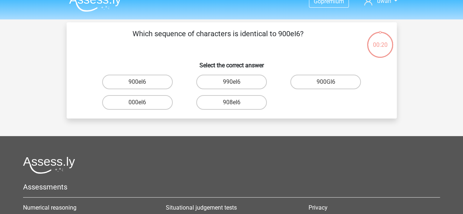
scroll to position [6, 0]
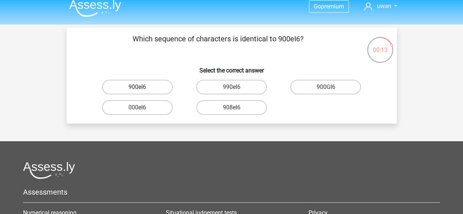
click at [159, 87] on label "900eI6" at bounding box center [137, 87] width 71 height 15
click at [142, 87] on input "900eI6" at bounding box center [139, 89] width 5 height 5
radio input "true"
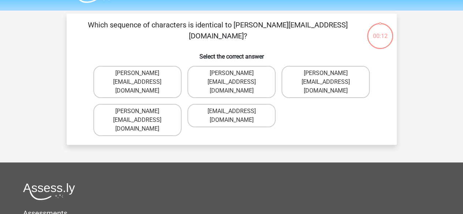
scroll to position [14, 0]
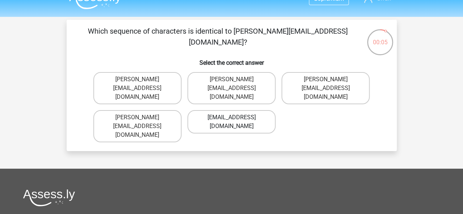
click at [260, 110] on label "Micheal_Meade@joymail.gr" at bounding box center [231, 121] width 88 height 23
click at [236, 117] on input "Micheal_Meade@joymail.gr" at bounding box center [233, 119] width 5 height 5
radio input "true"
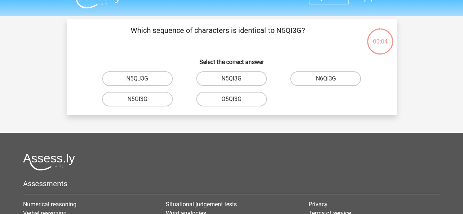
scroll to position [10, 0]
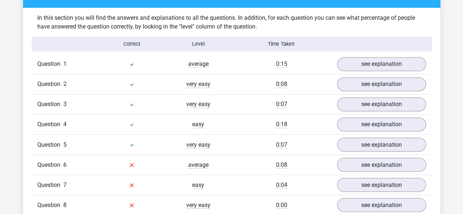
scroll to position [585, 0]
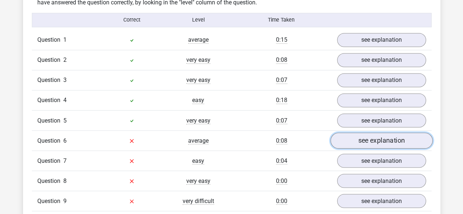
click at [365, 133] on link "see explanation" at bounding box center [381, 141] width 102 height 16
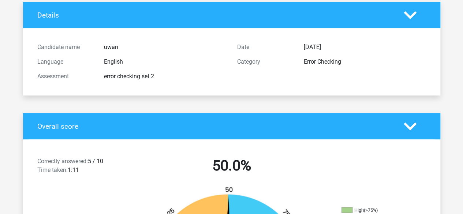
scroll to position [0, 0]
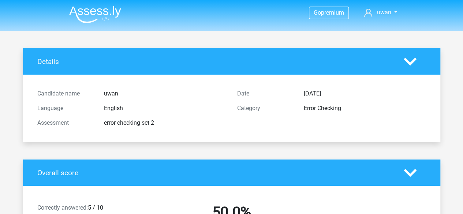
click at [108, 9] on img at bounding box center [95, 14] width 52 height 17
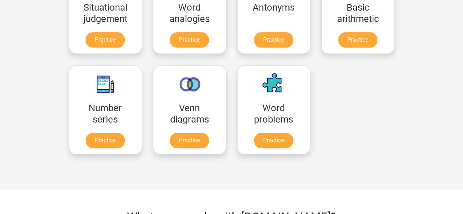
scroll to position [359, 0]
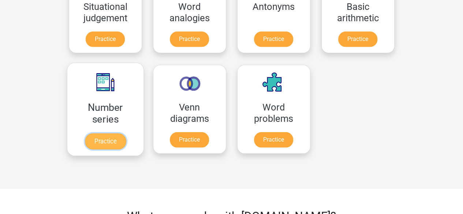
click at [107, 139] on link "Practice" at bounding box center [105, 141] width 41 height 16
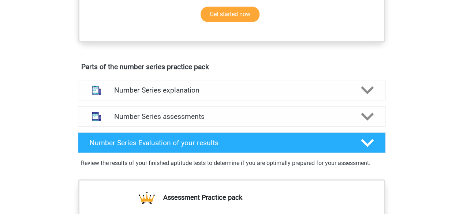
scroll to position [357, 0]
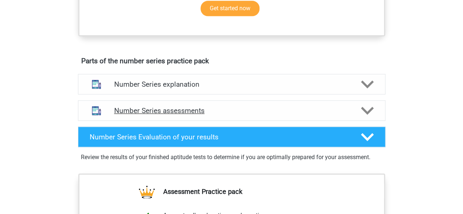
click at [202, 112] on h4 "Number Series assessments" at bounding box center [231, 110] width 235 height 8
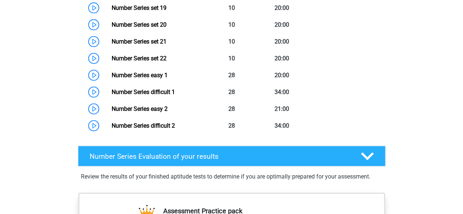
scroll to position [839, 0]
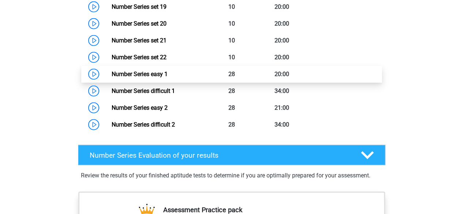
click at [168, 72] on link "Number Series easy 1" at bounding box center [140, 74] width 56 height 7
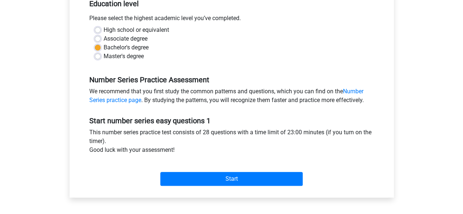
scroll to position [157, 0]
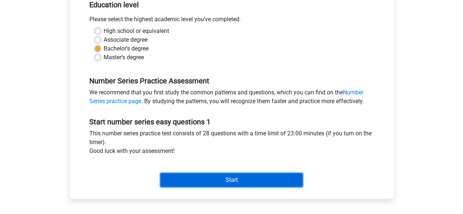
click at [206, 177] on input "Start" at bounding box center [231, 180] width 142 height 14
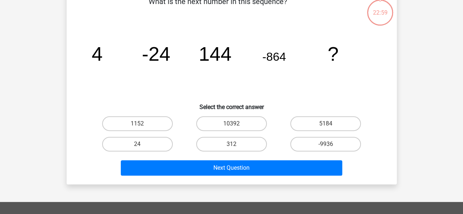
scroll to position [51, 0]
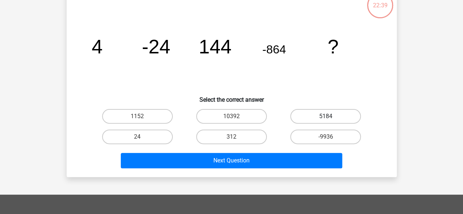
click at [320, 115] on label "5184" at bounding box center [325, 116] width 71 height 15
click at [326, 116] on input "5184" at bounding box center [328, 118] width 5 height 5
radio input "true"
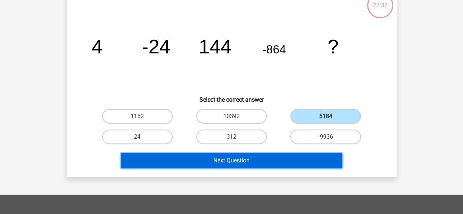
click at [286, 156] on button "Next Question" at bounding box center [231, 160] width 221 height 15
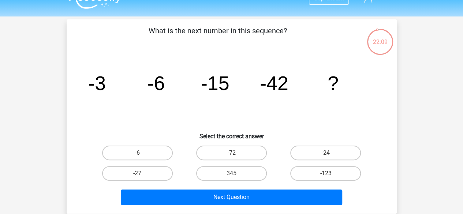
scroll to position [0, 0]
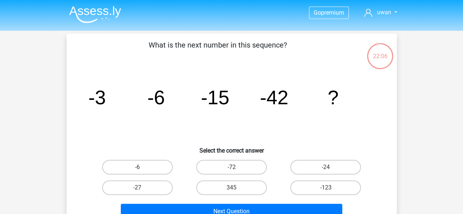
click at [97, 15] on img at bounding box center [95, 14] width 52 height 17
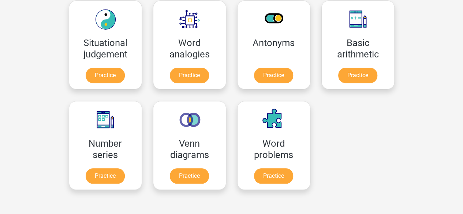
scroll to position [325, 0]
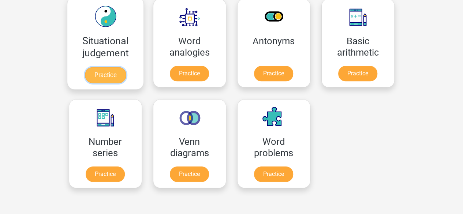
click at [122, 68] on link "Practice" at bounding box center [105, 75] width 41 height 16
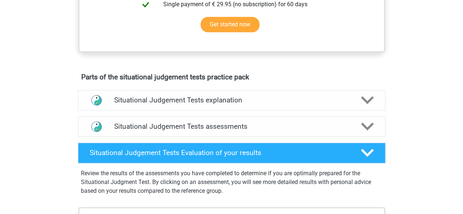
scroll to position [342, 0]
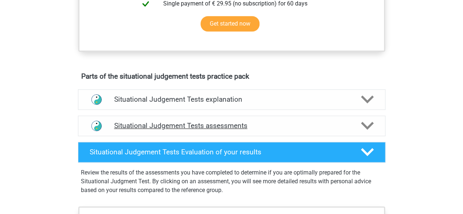
click at [232, 117] on div "Situational Judgement Tests assessments" at bounding box center [231, 126] width 307 height 20
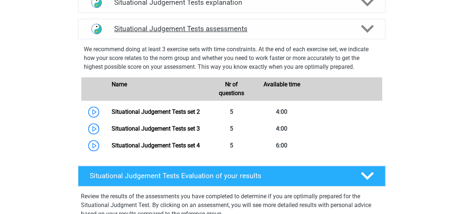
scroll to position [438, 0]
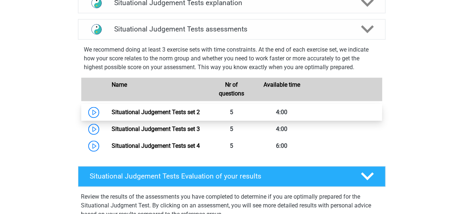
click at [200, 115] on link "Situational Judgement Tests set 2" at bounding box center [156, 112] width 88 height 7
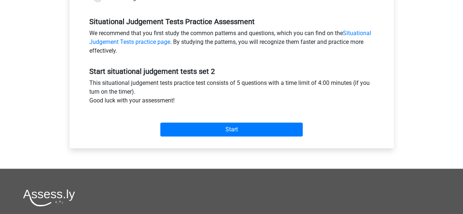
scroll to position [218, 0]
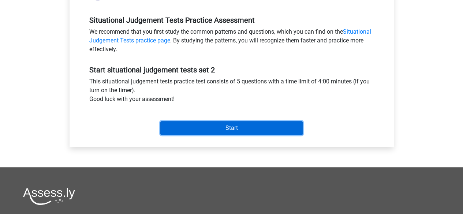
click at [218, 130] on input "Start" at bounding box center [231, 128] width 142 height 14
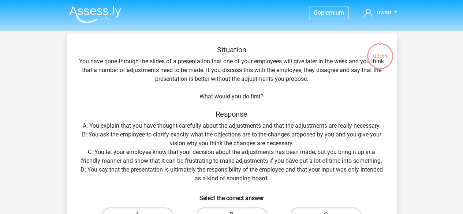
click at [94, 14] on img at bounding box center [95, 14] width 52 height 17
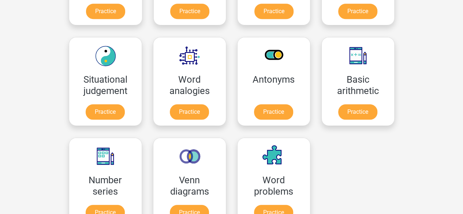
scroll to position [287, 0]
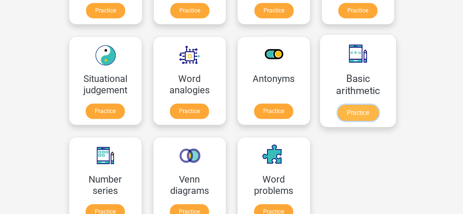
click at [370, 105] on link "Practice" at bounding box center [357, 113] width 41 height 16
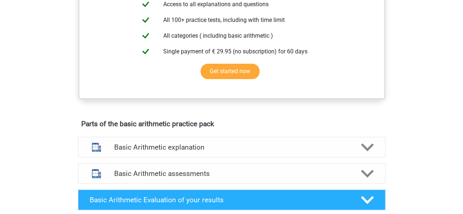
scroll to position [345, 0]
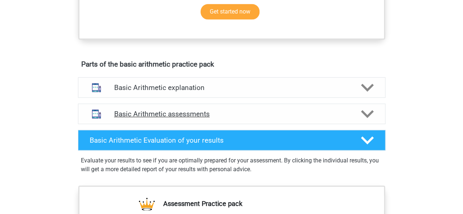
click at [370, 120] on div "Basic Arithmetic assessments" at bounding box center [231, 114] width 307 height 20
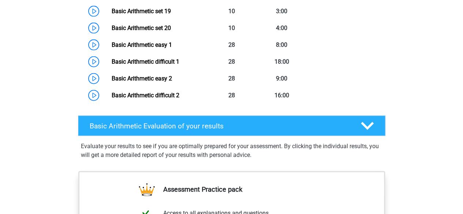
scroll to position [819, 0]
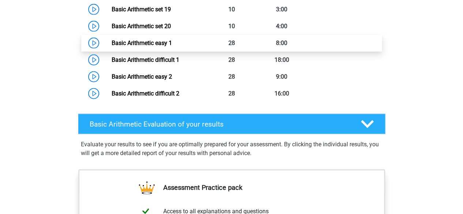
click at [172, 45] on link "Basic Arithmetic easy 1" at bounding box center [142, 43] width 60 height 7
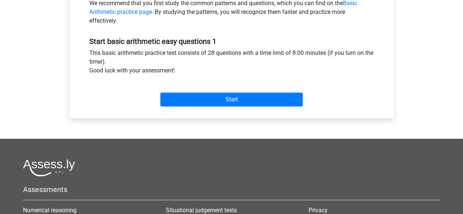
scroll to position [249, 0]
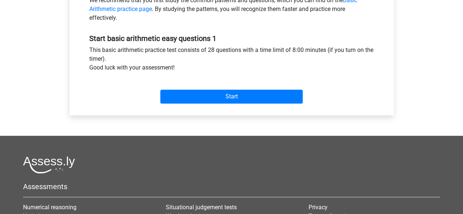
click at [276, 89] on div "Start" at bounding box center [232, 91] width 296 height 26
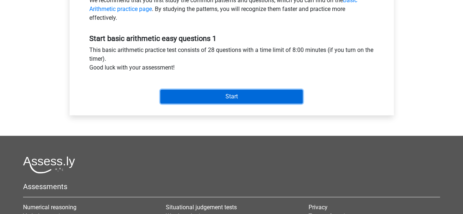
click at [274, 93] on input "Start" at bounding box center [231, 97] width 142 height 14
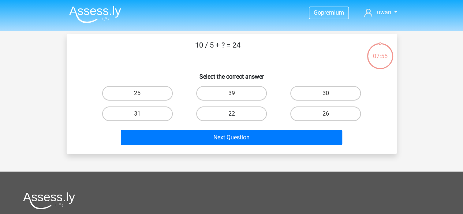
click at [245, 112] on label "22" at bounding box center [231, 113] width 71 height 15
click at [236, 114] on input "22" at bounding box center [233, 116] width 5 height 5
radio input "true"
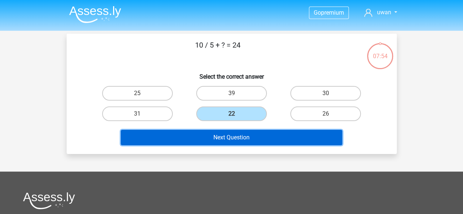
click at [244, 136] on button "Next Question" at bounding box center [231, 137] width 221 height 15
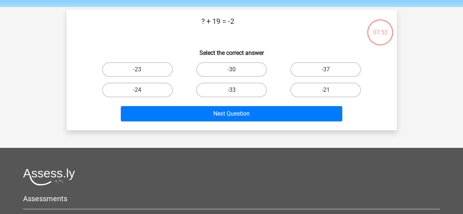
scroll to position [23, 0]
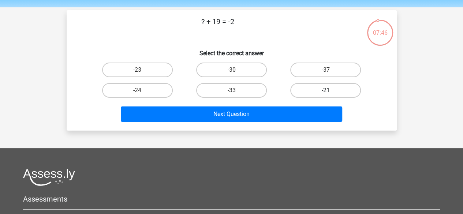
click at [307, 87] on label "-21" at bounding box center [325, 90] width 71 height 15
click at [326, 90] on input "-21" at bounding box center [328, 92] width 5 height 5
radio input "true"
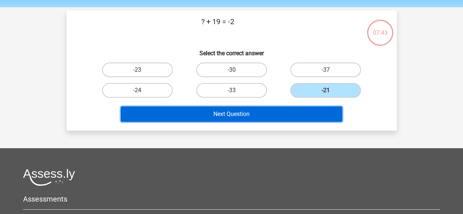
click at [275, 117] on button "Next Question" at bounding box center [231, 113] width 221 height 15
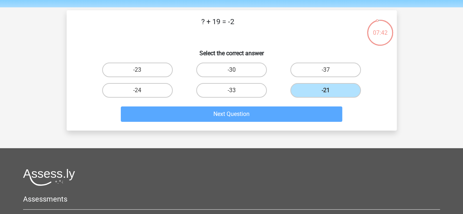
scroll to position [34, 0]
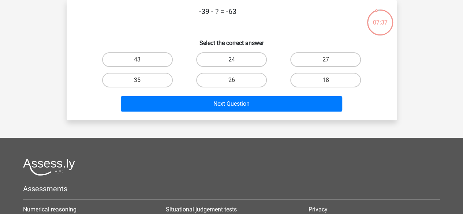
click at [243, 61] on label "24" at bounding box center [231, 59] width 71 height 15
click at [236, 61] on input "24" at bounding box center [233, 62] width 5 height 5
radio input "true"
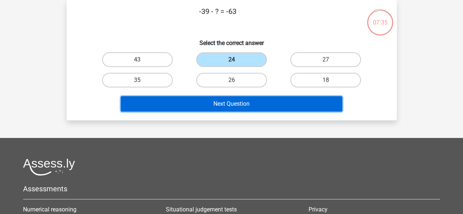
click at [243, 104] on button "Next Question" at bounding box center [231, 103] width 221 height 15
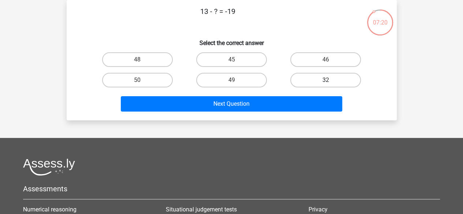
click at [331, 80] on label "32" at bounding box center [325, 80] width 71 height 15
click at [330, 80] on input "32" at bounding box center [328, 82] width 5 height 5
radio input "true"
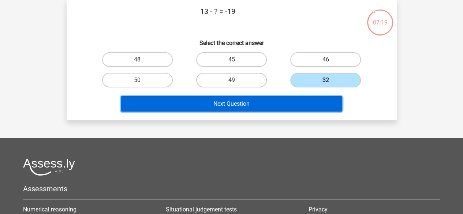
click at [308, 106] on button "Next Question" at bounding box center [231, 103] width 221 height 15
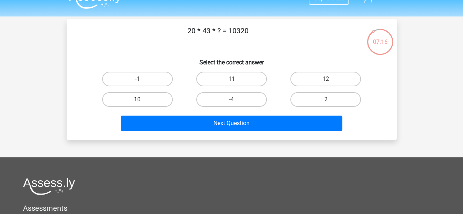
scroll to position [14, 0]
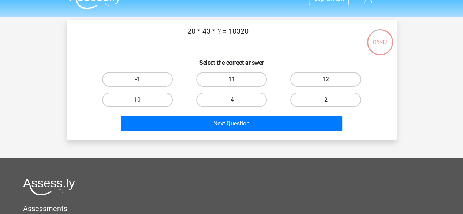
click at [332, 98] on label "2" at bounding box center [325, 100] width 71 height 15
click at [330, 100] on input "2" at bounding box center [328, 102] width 5 height 5
radio input "true"
click at [317, 77] on label "12" at bounding box center [325, 79] width 71 height 15
click at [326, 79] on input "12" at bounding box center [328, 81] width 5 height 5
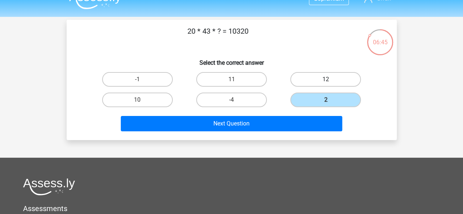
radio input "true"
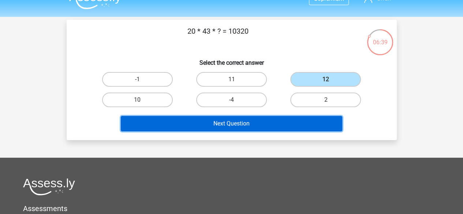
click at [176, 121] on button "Next Question" at bounding box center [231, 123] width 221 height 15
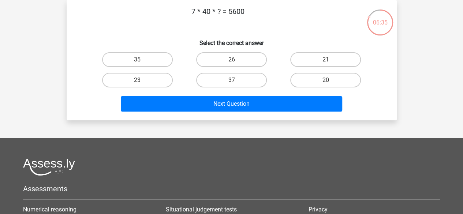
scroll to position [0, 0]
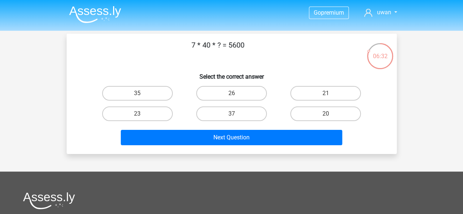
click at [104, 8] on img at bounding box center [95, 14] width 52 height 17
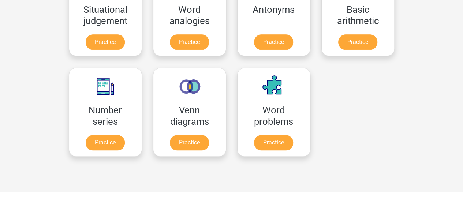
scroll to position [350, 0]
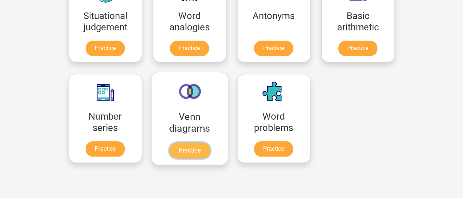
click at [192, 149] on link "Practice" at bounding box center [189, 150] width 41 height 16
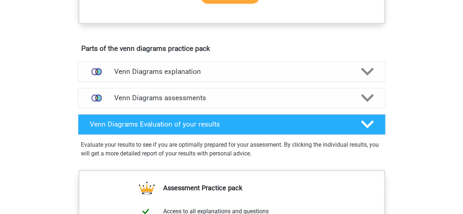
scroll to position [415, 0]
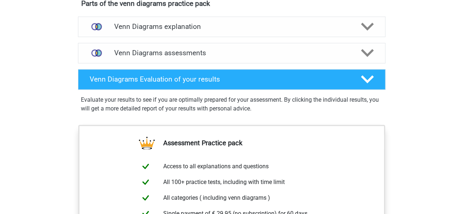
click at [280, 63] on div "Venn Diagrams assessments We recommend doing at least 3 exercise sets with time…" at bounding box center [232, 53] width 336 height 26
click at [281, 60] on div "Venn Diagrams assessments" at bounding box center [231, 53] width 307 height 20
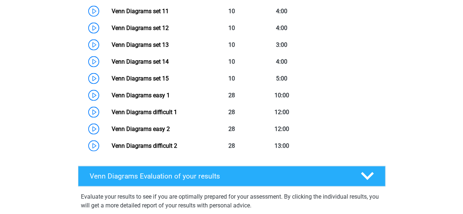
scroll to position [691, 0]
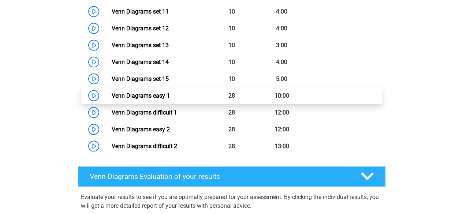
click at [170, 96] on link "Venn Diagrams easy 1" at bounding box center [141, 95] width 58 height 7
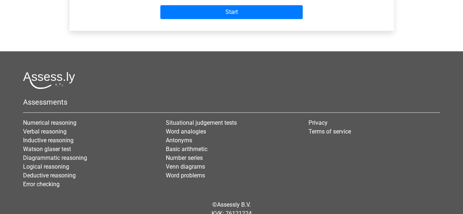
scroll to position [332, 0]
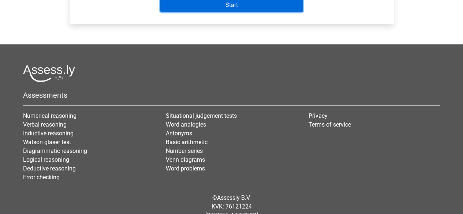
click at [229, 12] on input "Start" at bounding box center [231, 5] width 142 height 14
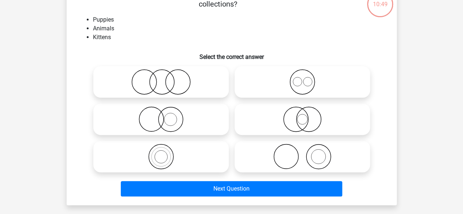
scroll to position [52, 0]
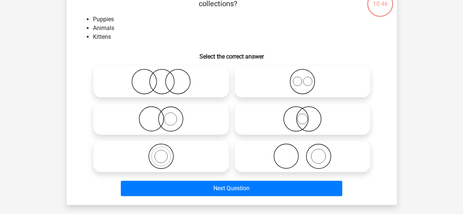
click at [273, 90] on icon at bounding box center [302, 82] width 130 height 26
click at [302, 78] on input "radio" at bounding box center [304, 75] width 5 height 5
radio input "true"
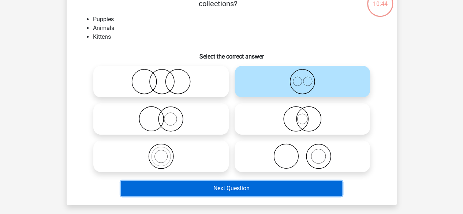
click at [239, 186] on button "Next Question" at bounding box center [231, 188] width 221 height 15
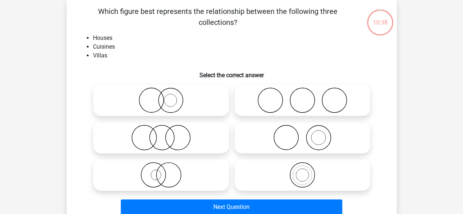
scroll to position [59, 0]
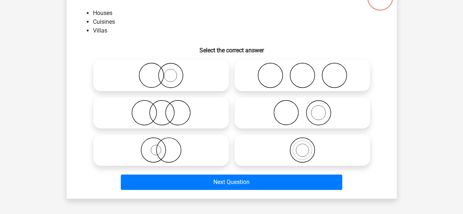
click at [284, 147] on icon at bounding box center [302, 150] width 130 height 26
click at [302, 146] on input "radio" at bounding box center [304, 144] width 5 height 5
radio input "true"
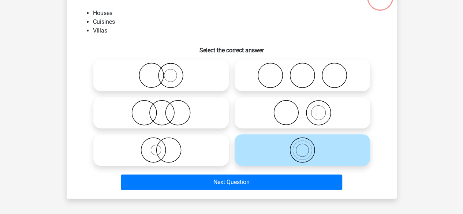
click at [287, 107] on icon at bounding box center [302, 113] width 130 height 26
click at [302, 107] on input "radio" at bounding box center [304, 106] width 5 height 5
radio input "true"
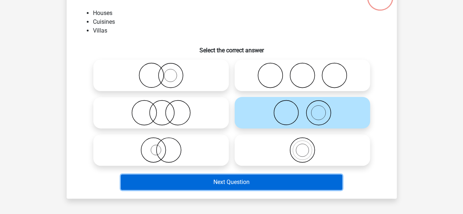
click at [201, 182] on button "Next Question" at bounding box center [231, 182] width 221 height 15
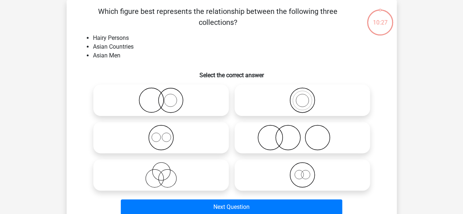
scroll to position [58, 0]
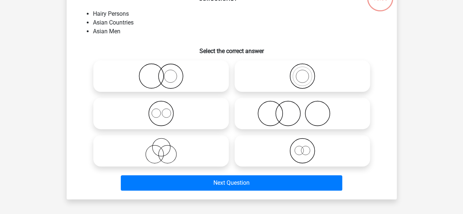
click at [308, 75] on icon at bounding box center [302, 76] width 130 height 26
click at [307, 72] on input "radio" at bounding box center [304, 70] width 5 height 5
radio input "true"
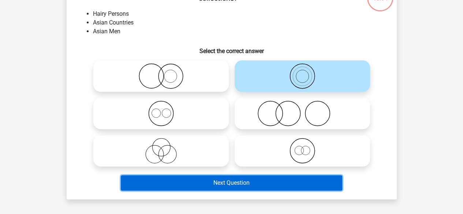
click at [250, 179] on button "Next Question" at bounding box center [231, 182] width 221 height 15
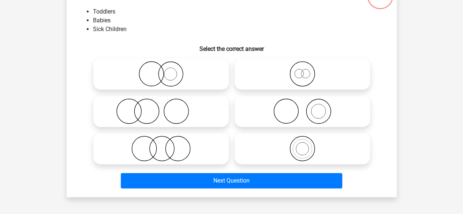
scroll to position [52, 0]
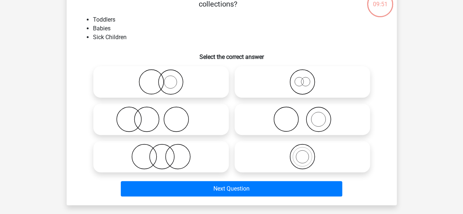
click at [263, 26] on li "Babies" at bounding box center [239, 28] width 292 height 9
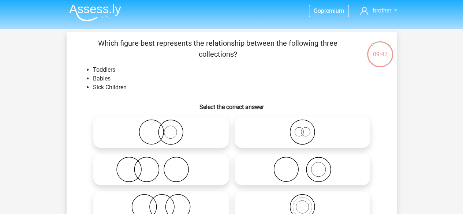
scroll to position [1, 0]
click at [110, 9] on img at bounding box center [95, 12] width 52 height 17
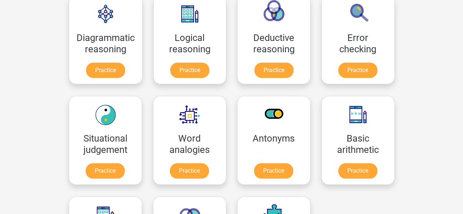
scroll to position [199, 0]
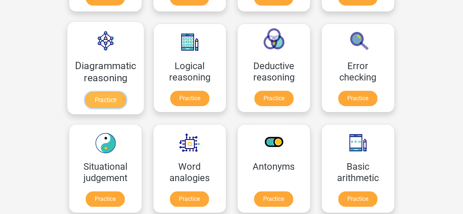
click at [121, 98] on link "Practice" at bounding box center [105, 100] width 41 height 16
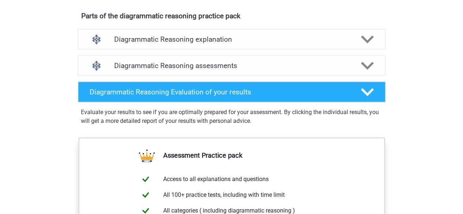
scroll to position [432, 0]
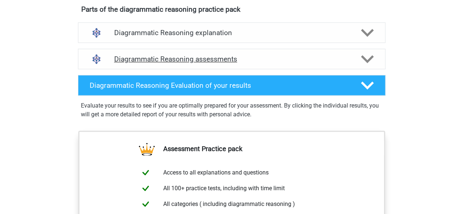
click at [365, 63] on icon at bounding box center [367, 59] width 13 height 13
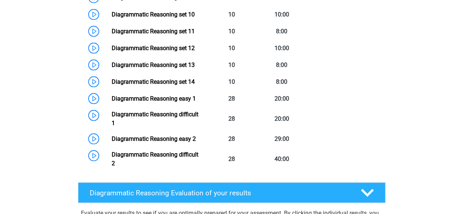
scroll to position [775, 0]
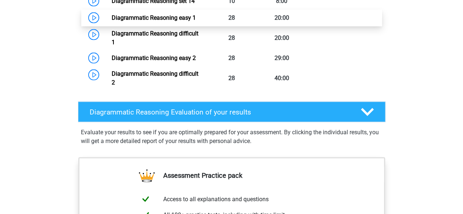
click at [196, 21] on link "Diagrammatic Reasoning easy 1" at bounding box center [154, 17] width 84 height 7
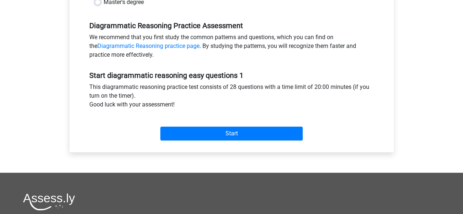
scroll to position [213, 0]
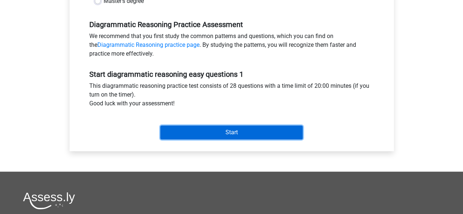
click at [214, 134] on input "Start" at bounding box center [231, 133] width 142 height 14
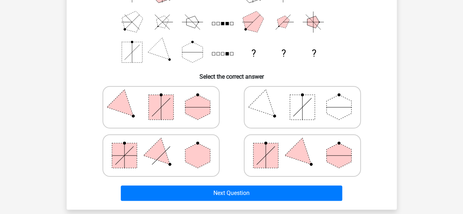
scroll to position [121, 0]
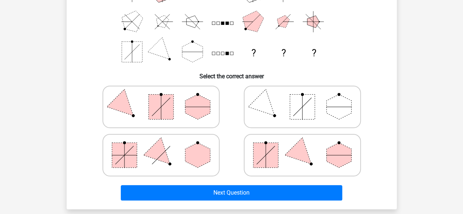
click at [289, 139] on icon at bounding box center [302, 155] width 110 height 37
click at [302, 141] on input "radio" at bounding box center [304, 143] width 5 height 5
radio input "true"
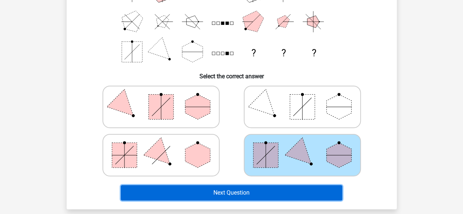
click at [255, 189] on button "Next Question" at bounding box center [231, 192] width 221 height 15
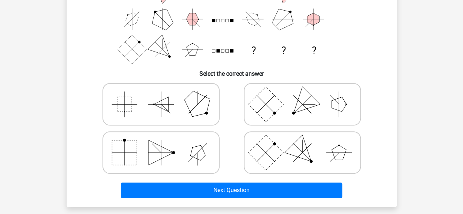
scroll to position [124, 0]
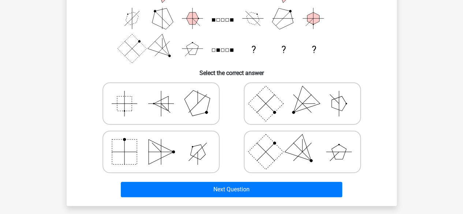
click at [285, 150] on icon at bounding box center [302, 152] width 110 height 37
click at [302, 143] on input "radio" at bounding box center [304, 140] width 5 height 5
radio input "true"
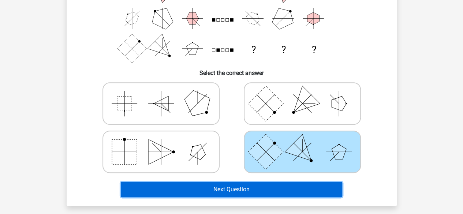
click at [258, 188] on button "Next Question" at bounding box center [231, 189] width 221 height 15
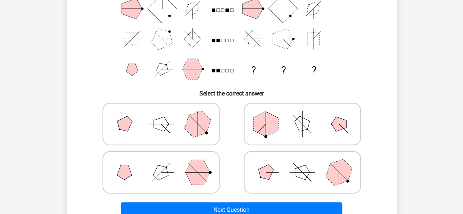
scroll to position [130, 0]
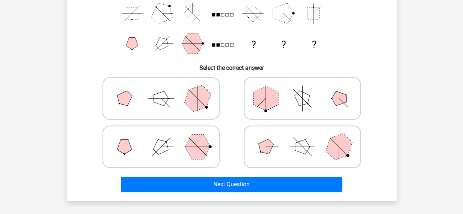
click at [196, 108] on polygon at bounding box center [197, 98] width 35 height 35
click at [166, 89] on input "radio" at bounding box center [163, 87] width 5 height 5
radio input "true"
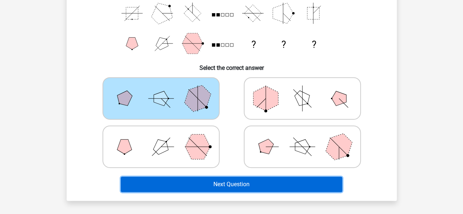
click at [220, 179] on button "Next Question" at bounding box center [231, 184] width 221 height 15
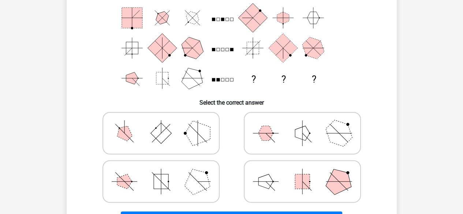
scroll to position [129, 0]
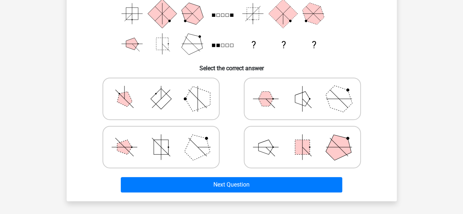
click at [286, 104] on icon at bounding box center [302, 99] width 110 height 37
click at [302, 90] on input "radio" at bounding box center [304, 87] width 5 height 5
radio input "true"
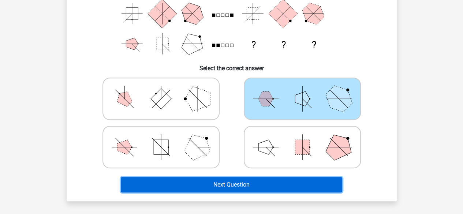
click at [228, 184] on button "Next Question" at bounding box center [231, 184] width 221 height 15
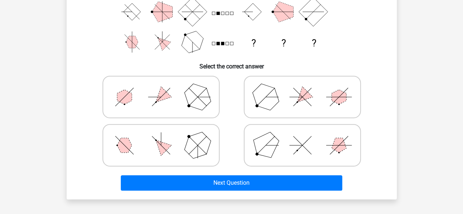
scroll to position [131, 0]
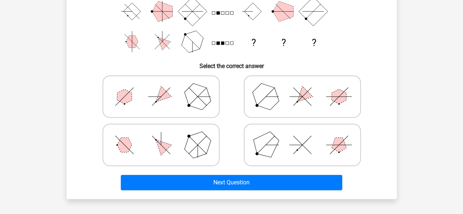
click at [198, 100] on polygon at bounding box center [197, 96] width 35 height 35
click at [166, 87] on input "radio" at bounding box center [163, 85] width 5 height 5
radio input "true"
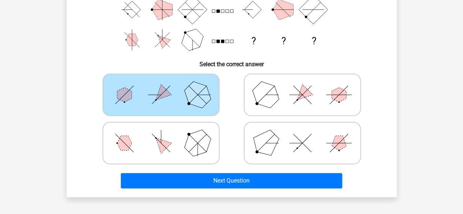
scroll to position [134, 0]
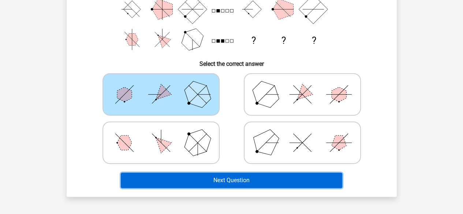
click at [207, 175] on button "Next Question" at bounding box center [231, 180] width 221 height 15
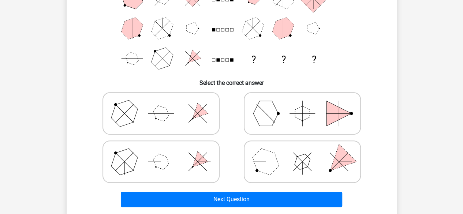
scroll to position [135, 0]
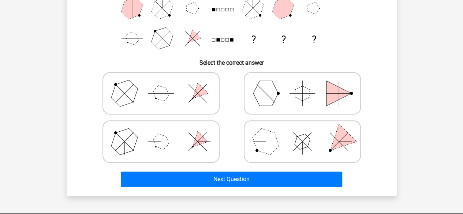
click at [302, 146] on polygon at bounding box center [302, 141] width 21 height 21
click at [302, 132] on input "radio" at bounding box center [304, 130] width 5 height 5
radio input "true"
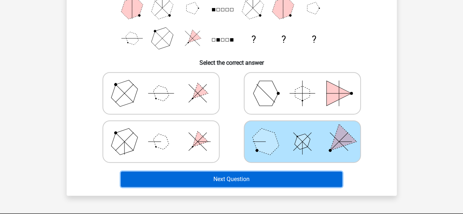
click at [275, 179] on button "Next Question" at bounding box center [231, 179] width 221 height 15
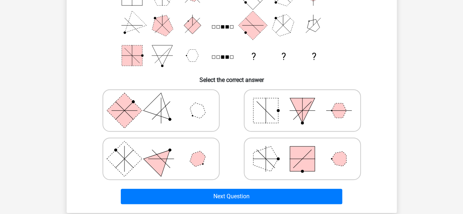
scroll to position [118, 0]
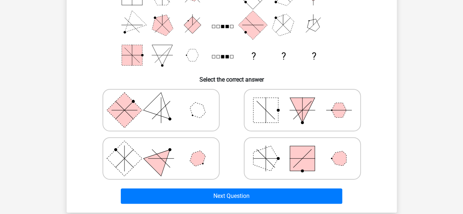
click at [272, 160] on polygon at bounding box center [265, 158] width 25 height 25
click at [302, 149] on input "radio" at bounding box center [304, 147] width 5 height 5
radio input "true"
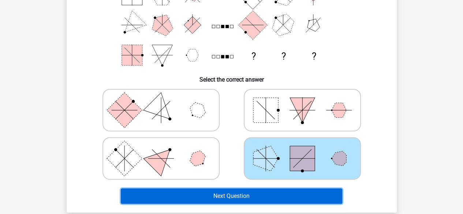
click at [251, 197] on button "Next Question" at bounding box center [231, 195] width 221 height 15
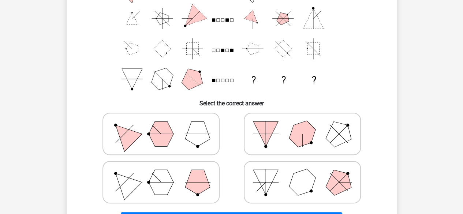
scroll to position [119, 0]
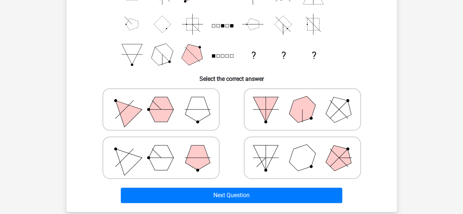
click at [187, 158] on line at bounding box center [198, 158] width 26 height 0
click at [166, 149] on input "radio" at bounding box center [163, 146] width 5 height 5
radio input "true"
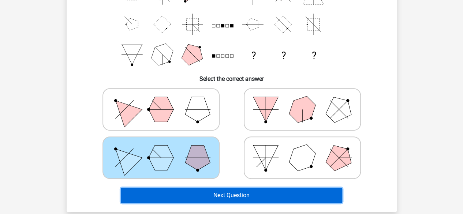
click at [184, 194] on button "Next Question" at bounding box center [231, 195] width 221 height 15
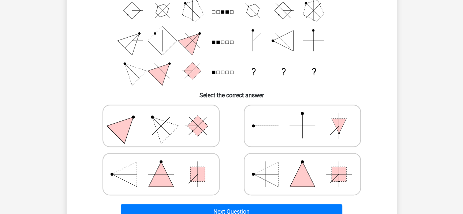
scroll to position [103, 0]
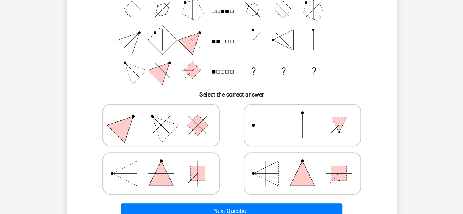
click at [183, 163] on icon at bounding box center [161, 173] width 110 height 37
click at [166, 163] on input "radio" at bounding box center [163, 162] width 5 height 5
radio input "true"
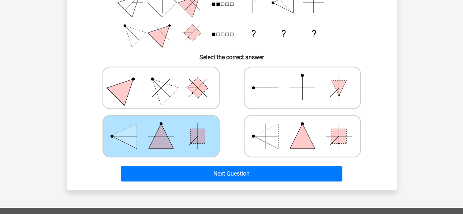
scroll to position [142, 0]
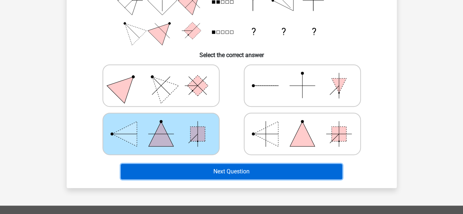
click at [202, 172] on button "Next Question" at bounding box center [231, 171] width 221 height 15
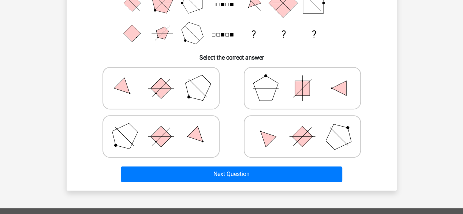
scroll to position [150, 0]
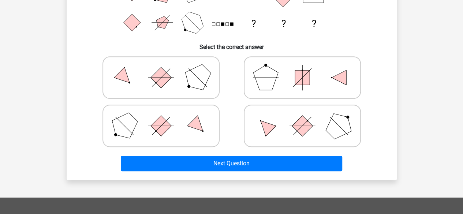
click at [276, 117] on icon at bounding box center [302, 126] width 110 height 37
click at [302, 117] on input "radio" at bounding box center [304, 114] width 5 height 5
radio input "true"
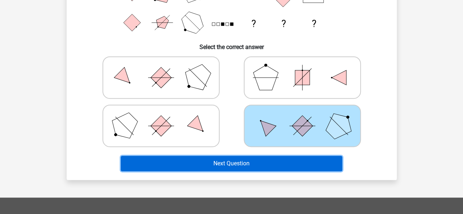
click at [261, 158] on button "Next Question" at bounding box center [231, 163] width 221 height 15
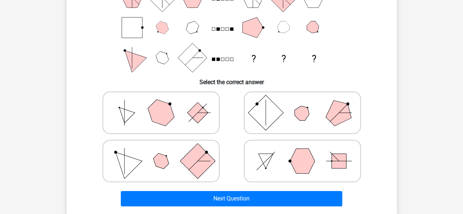
scroll to position [116, 0]
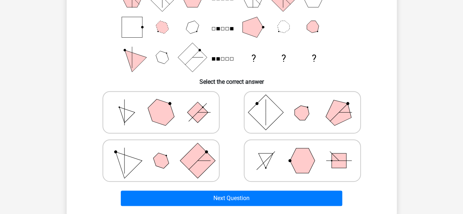
click at [199, 104] on rect at bounding box center [197, 112] width 21 height 21
click at [166, 103] on input "radio" at bounding box center [163, 100] width 5 height 5
radio input "true"
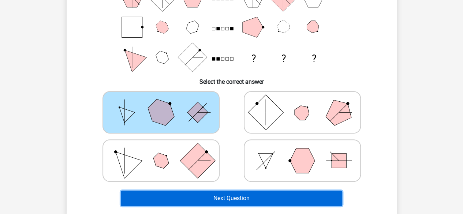
click at [229, 201] on button "Next Question" at bounding box center [231, 198] width 221 height 15
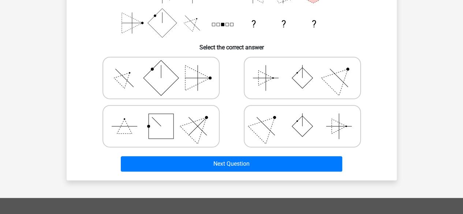
scroll to position [152, 0]
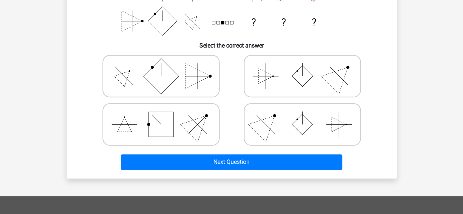
click at [266, 80] on line at bounding box center [266, 76] width 0 height 26
click at [302, 67] on input "radio" at bounding box center [304, 64] width 5 height 5
radio input "true"
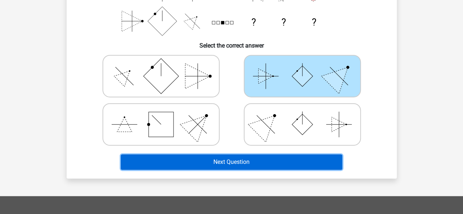
click at [227, 157] on button "Next Question" at bounding box center [231, 161] width 221 height 15
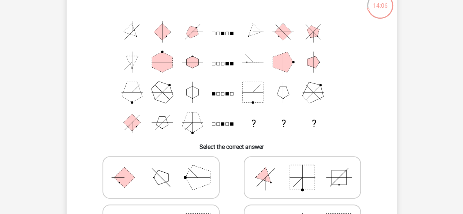
scroll to position [111, 0]
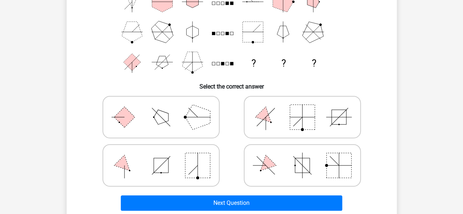
click at [195, 117] on line at bounding box center [198, 117] width 26 height 0
click at [166, 108] on input "radio" at bounding box center [163, 105] width 5 height 5
radio input "true"
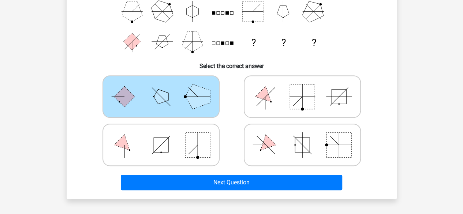
scroll to position [132, 0]
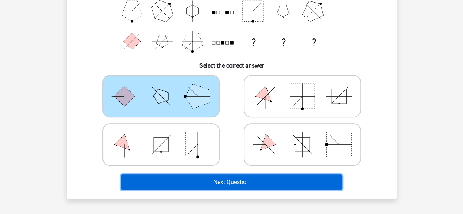
click at [225, 179] on button "Next Question" at bounding box center [231, 182] width 221 height 15
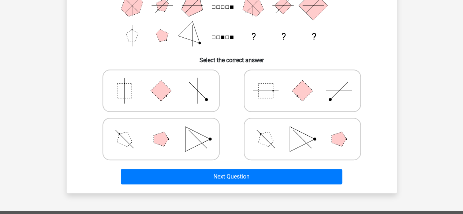
scroll to position [136, 0]
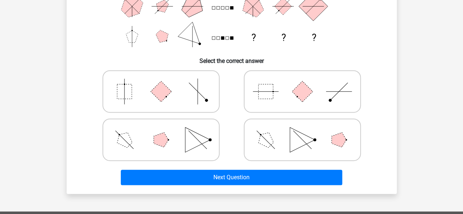
click at [285, 98] on icon at bounding box center [302, 91] width 110 height 37
click at [302, 82] on input "radio" at bounding box center [304, 80] width 5 height 5
radio input "true"
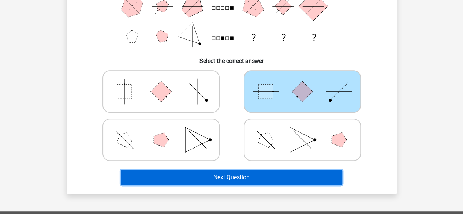
click at [242, 174] on button "Next Question" at bounding box center [231, 177] width 221 height 15
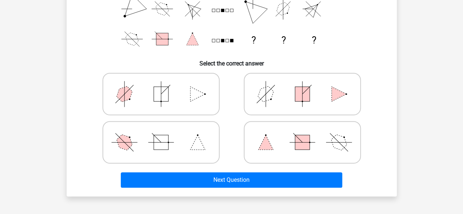
scroll to position [154, 0]
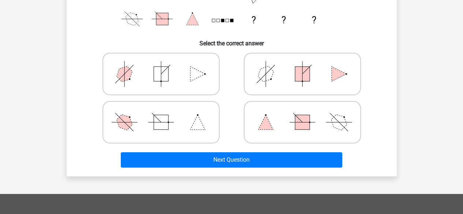
click at [204, 73] on icon at bounding box center [161, 74] width 110 height 37
click at [166, 65] on input "radio" at bounding box center [163, 62] width 5 height 5
radio input "true"
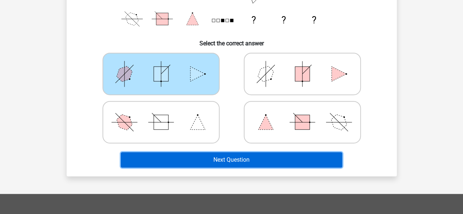
click at [224, 161] on button "Next Question" at bounding box center [231, 159] width 221 height 15
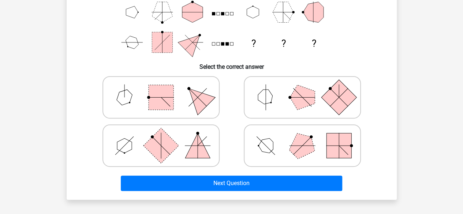
scroll to position [135, 0]
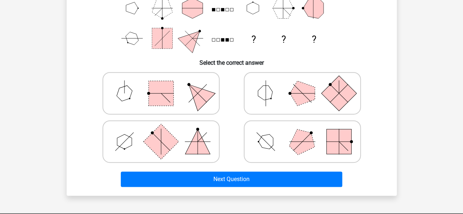
click at [182, 93] on icon at bounding box center [161, 93] width 110 height 37
click at [166, 84] on input "radio" at bounding box center [163, 81] width 5 height 5
radio input "true"
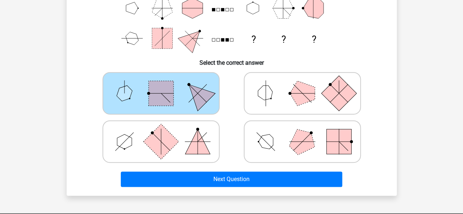
scroll to position [149, 0]
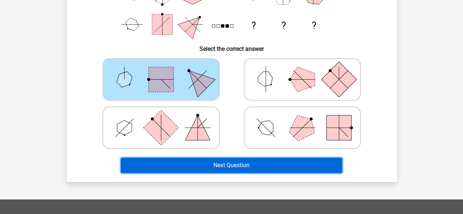
click at [224, 164] on button "Next Question" at bounding box center [231, 165] width 221 height 15
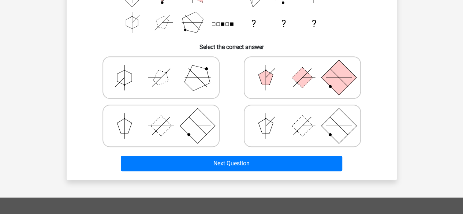
scroll to position [151, 0]
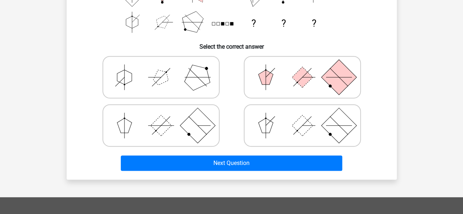
click at [267, 84] on polygon at bounding box center [265, 77] width 15 height 15
click at [302, 68] on input "radio" at bounding box center [304, 65] width 5 height 5
radio input "true"
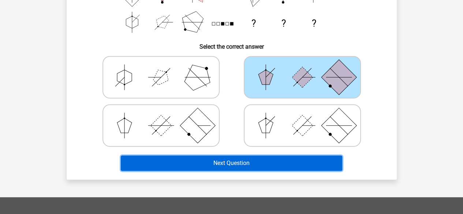
click at [246, 165] on button "Next Question" at bounding box center [231, 163] width 221 height 15
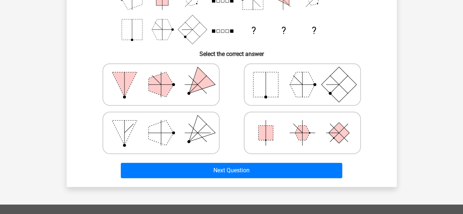
scroll to position [144, 0]
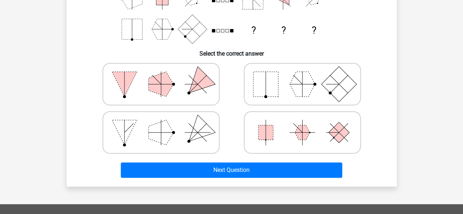
click at [191, 126] on icon at bounding box center [161, 132] width 110 height 37
click at [166, 123] on input "radio" at bounding box center [163, 121] width 5 height 5
radio input "true"
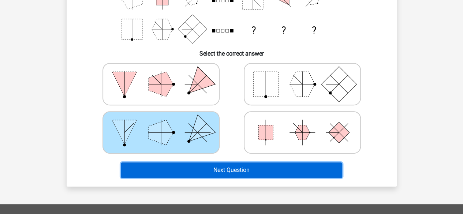
click at [216, 166] on button "Next Question" at bounding box center [231, 169] width 221 height 15
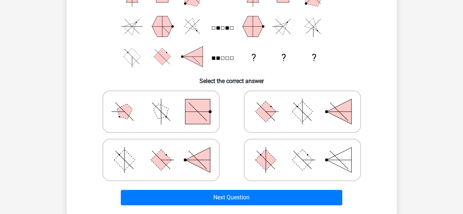
scroll to position [118, 0]
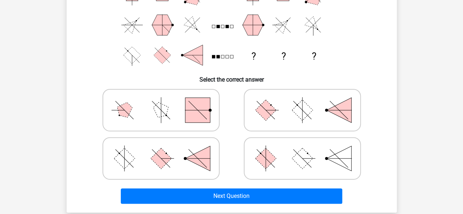
click at [287, 149] on icon at bounding box center [302, 158] width 110 height 37
click at [302, 149] on input "radio" at bounding box center [304, 147] width 5 height 5
radio input "true"
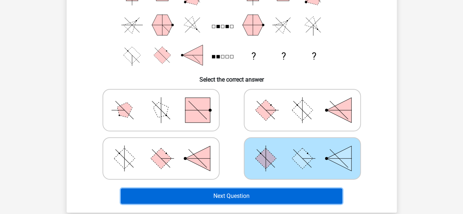
click at [268, 190] on button "Next Question" at bounding box center [231, 195] width 221 height 15
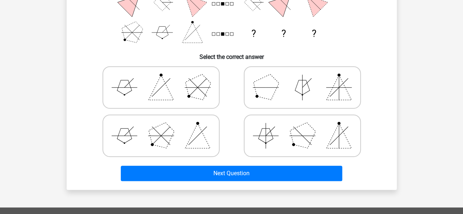
scroll to position [140, 0]
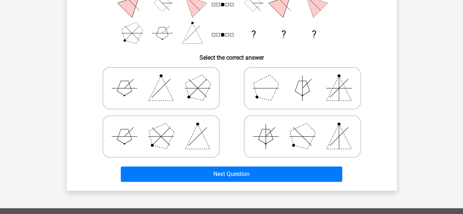
click at [206, 127] on icon at bounding box center [161, 136] width 110 height 37
click at [166, 127] on input "radio" at bounding box center [163, 125] width 5 height 5
radio input "true"
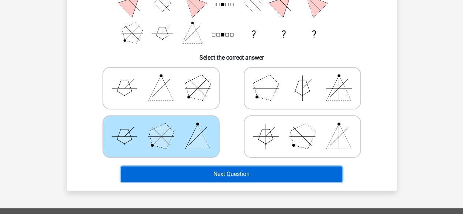
click at [210, 171] on button "Next Question" at bounding box center [231, 174] width 221 height 15
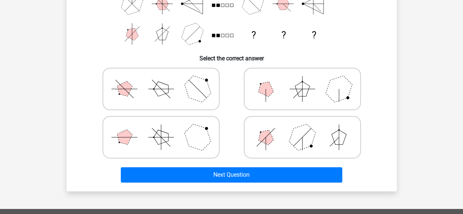
scroll to position [139, 0]
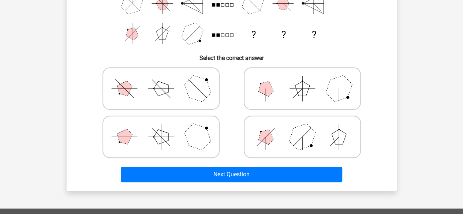
click at [272, 91] on polygon at bounding box center [265, 88] width 21 height 21
click at [302, 79] on input "radio" at bounding box center [304, 77] width 5 height 5
radio input "true"
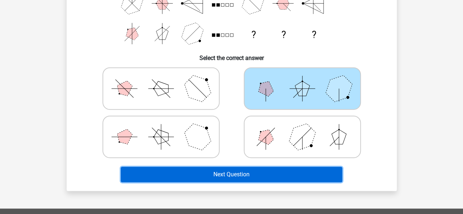
click at [270, 173] on button "Next Question" at bounding box center [231, 174] width 221 height 15
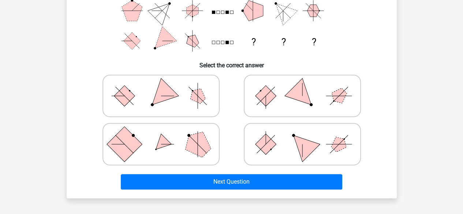
scroll to position [133, 0]
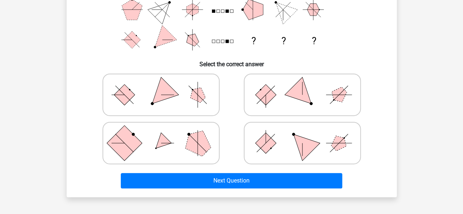
click at [199, 96] on line at bounding box center [197, 95] width 18 height 18
click at [166, 86] on input "radio" at bounding box center [163, 83] width 5 height 5
radio input "true"
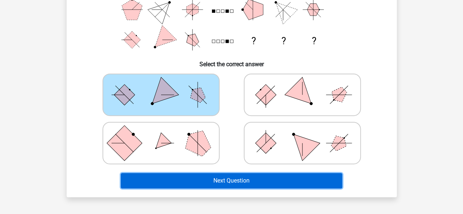
click at [219, 180] on button "Next Question" at bounding box center [231, 180] width 221 height 15
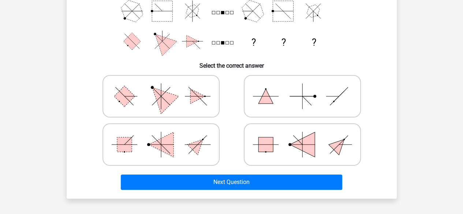
scroll to position [133, 0]
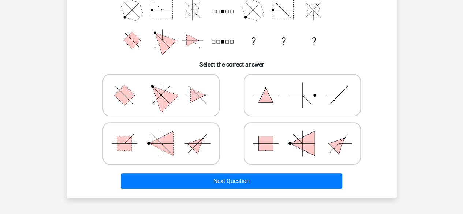
click at [203, 113] on icon at bounding box center [161, 95] width 110 height 37
click at [166, 86] on input "radio" at bounding box center [163, 83] width 5 height 5
radio input "true"
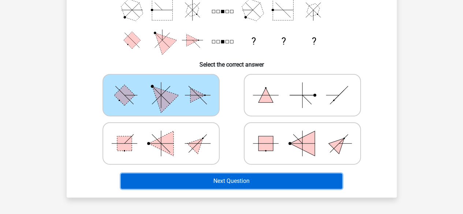
click at [225, 180] on button "Next Question" at bounding box center [231, 180] width 221 height 15
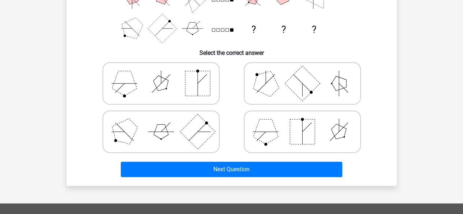
scroll to position [146, 0]
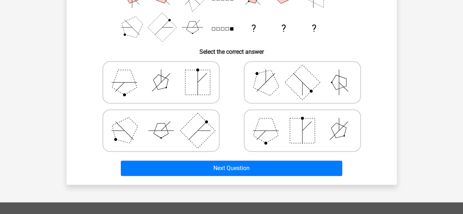
click at [183, 82] on icon at bounding box center [161, 82] width 110 height 37
click at [166, 73] on input "radio" at bounding box center [163, 70] width 5 height 5
radio input "true"
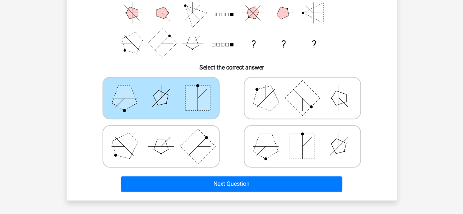
scroll to position [130, 0]
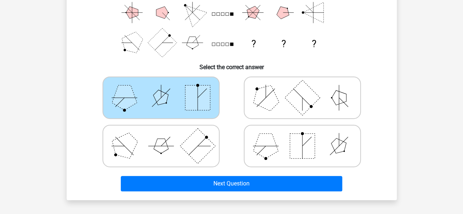
click at [277, 137] on icon at bounding box center [302, 146] width 110 height 37
click at [302, 137] on input "radio" at bounding box center [304, 134] width 5 height 5
radio input "true"
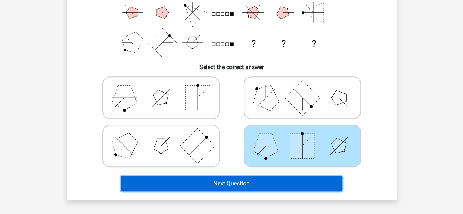
click at [264, 184] on button "Next Question" at bounding box center [231, 183] width 221 height 15
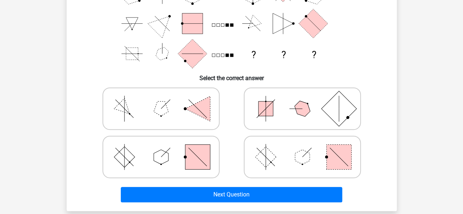
scroll to position [151, 0]
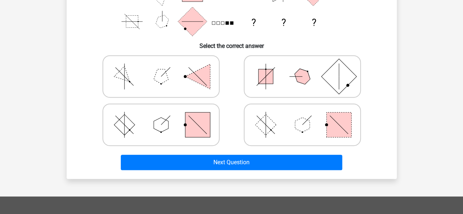
click at [195, 123] on rect at bounding box center [197, 124] width 25 height 25
click at [166, 116] on input "radio" at bounding box center [163, 113] width 5 height 5
radio input "true"
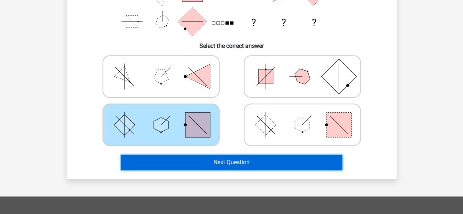
click at [212, 161] on button "Next Question" at bounding box center [231, 162] width 221 height 15
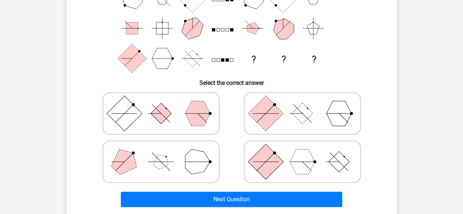
scroll to position [161, 0]
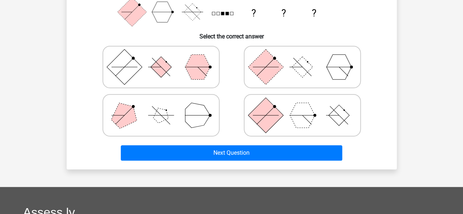
click at [284, 109] on icon at bounding box center [302, 115] width 110 height 37
click at [302, 106] on input "radio" at bounding box center [304, 103] width 5 height 5
radio input "true"
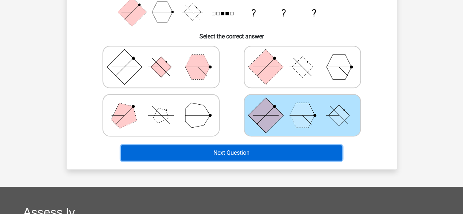
click at [255, 152] on button "Next Question" at bounding box center [231, 152] width 221 height 15
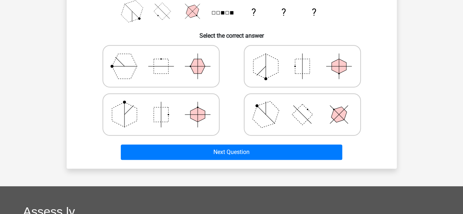
scroll to position [162, 0]
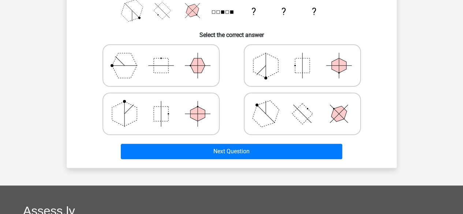
click at [281, 69] on icon at bounding box center [302, 65] width 110 height 37
click at [302, 56] on input "radio" at bounding box center [304, 54] width 5 height 5
radio input "true"
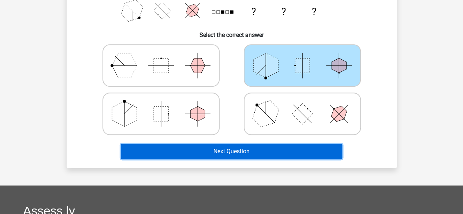
click at [234, 150] on button "Next Question" at bounding box center [231, 151] width 221 height 15
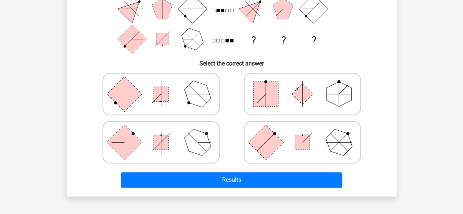
scroll to position [134, 0]
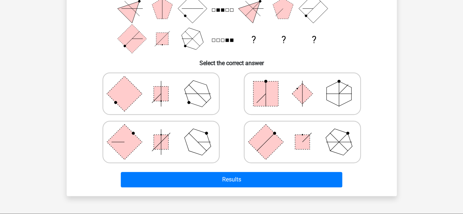
click at [279, 82] on icon at bounding box center [302, 93] width 110 height 37
click at [302, 82] on input "radio" at bounding box center [304, 82] width 5 height 5
radio input "true"
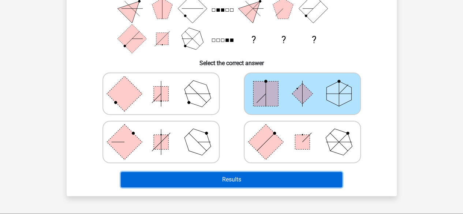
click at [250, 181] on button "Results" at bounding box center [231, 179] width 221 height 15
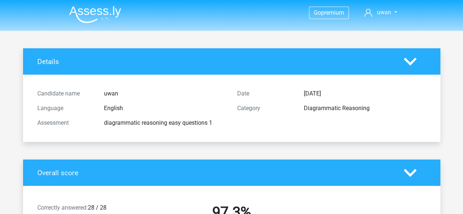
click at [104, 7] on img at bounding box center [95, 14] width 52 height 17
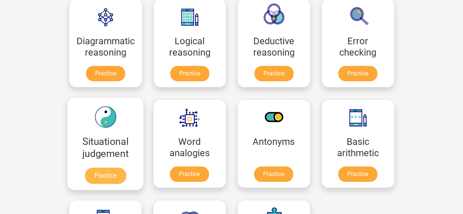
scroll to position [224, 0]
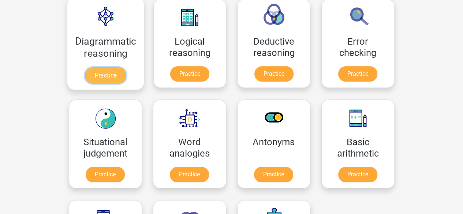
click at [116, 73] on link "Practice" at bounding box center [105, 75] width 41 height 16
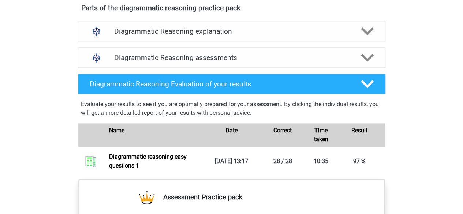
scroll to position [433, 0]
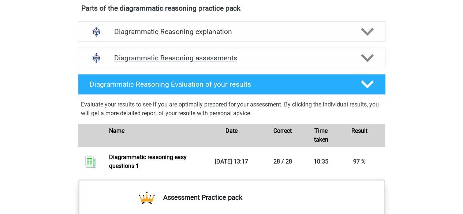
click at [278, 62] on h4 "Diagrammatic Reasoning assessments" at bounding box center [231, 58] width 235 height 8
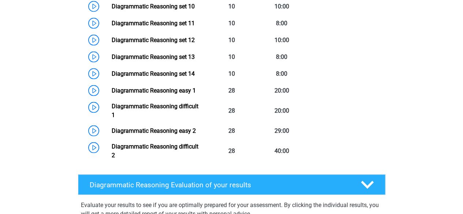
scroll to position [702, 0]
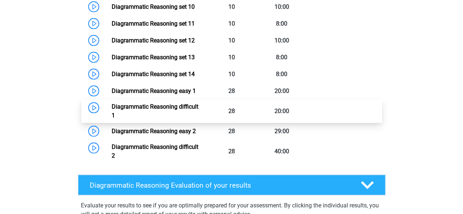
click at [198, 117] on link "Diagrammatic Reasoning difficult 1" at bounding box center [155, 111] width 87 height 16
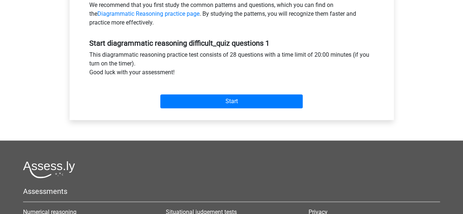
scroll to position [251, 0]
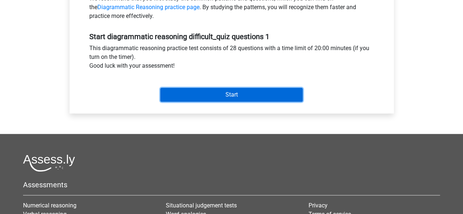
click at [203, 91] on input "Start" at bounding box center [231, 95] width 142 height 14
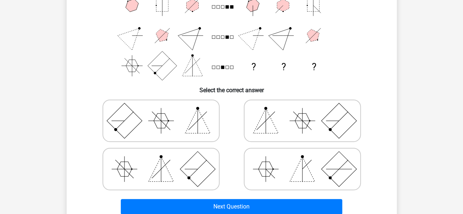
scroll to position [109, 0]
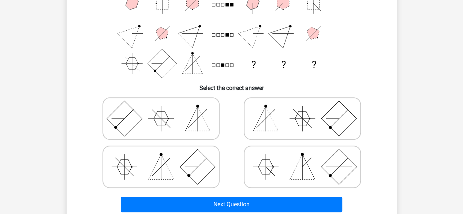
click at [186, 116] on icon at bounding box center [161, 118] width 110 height 37
click at [166, 109] on input "radio" at bounding box center [163, 107] width 5 height 5
radio input "true"
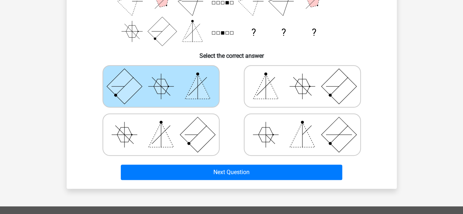
scroll to position [142, 0]
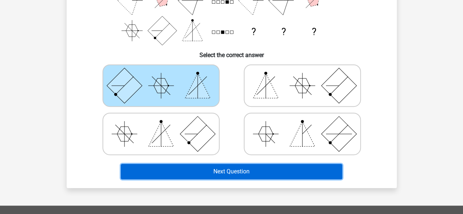
click at [204, 168] on button "Next Question" at bounding box center [231, 171] width 221 height 15
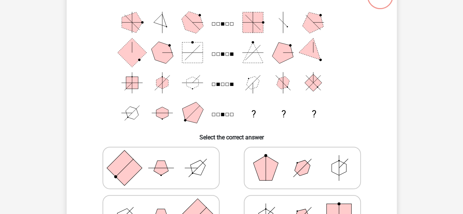
scroll to position [140, 0]
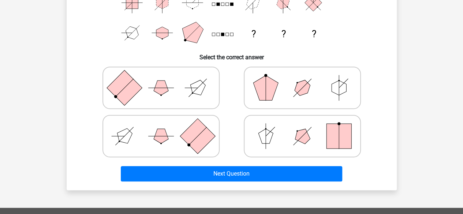
click at [177, 139] on icon at bounding box center [161, 136] width 110 height 37
click at [166, 127] on input "radio" at bounding box center [163, 124] width 5 height 5
radio input "true"
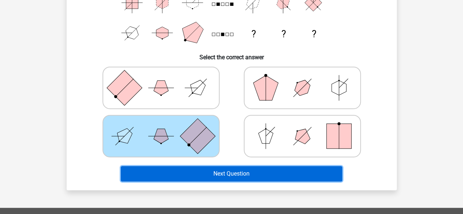
click at [202, 177] on button "Next Question" at bounding box center [231, 173] width 221 height 15
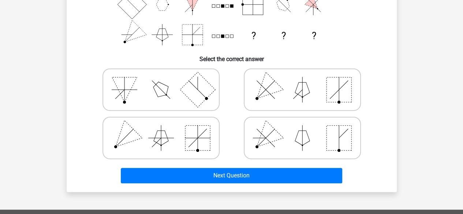
scroll to position [126, 0]
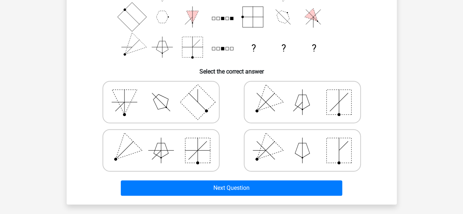
click at [289, 102] on icon at bounding box center [302, 102] width 110 height 37
click at [302, 93] on input "radio" at bounding box center [304, 90] width 5 height 5
radio input "true"
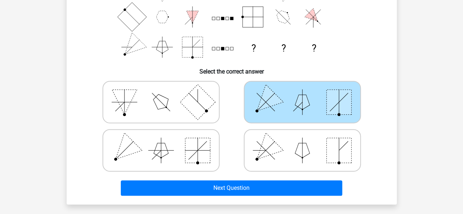
click at [257, 158] on polygon at bounding box center [265, 150] width 35 height 35
click at [302, 141] on input "radio" at bounding box center [304, 138] width 5 height 5
radio input "true"
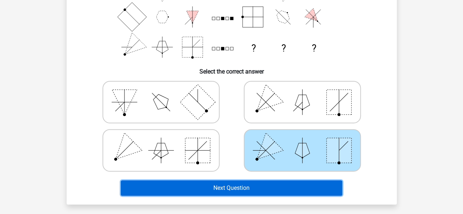
click at [231, 184] on button "Next Question" at bounding box center [231, 187] width 221 height 15
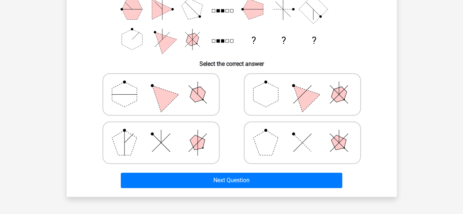
scroll to position [134, 0]
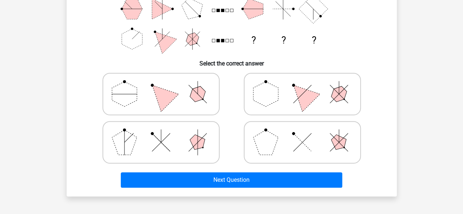
click at [269, 144] on polygon at bounding box center [265, 142] width 25 height 25
click at [302, 133] on input "radio" at bounding box center [304, 130] width 5 height 5
radio input "true"
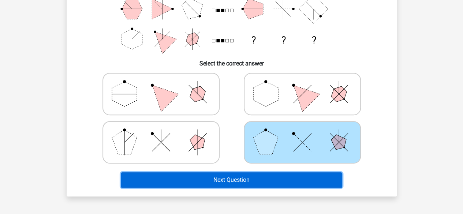
click at [242, 183] on button "Next Question" at bounding box center [231, 179] width 221 height 15
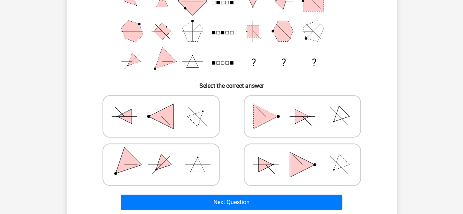
scroll to position [114, 0]
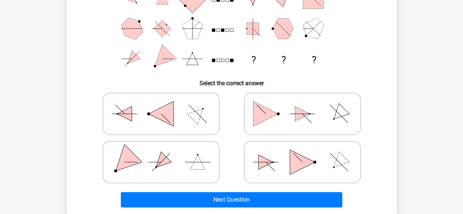
click at [181, 168] on icon at bounding box center [161, 162] width 110 height 37
click at [166, 153] on input "radio" at bounding box center [163, 150] width 5 height 5
radio input "true"
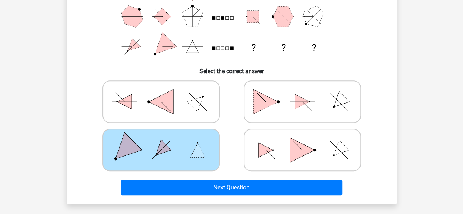
scroll to position [127, 0]
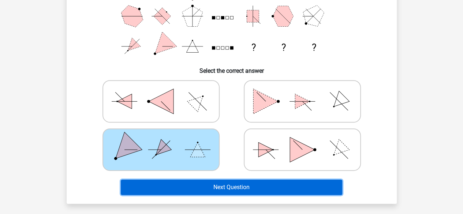
click at [208, 191] on button "Next Question" at bounding box center [231, 187] width 221 height 15
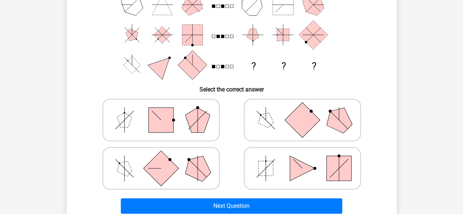
scroll to position [109, 0]
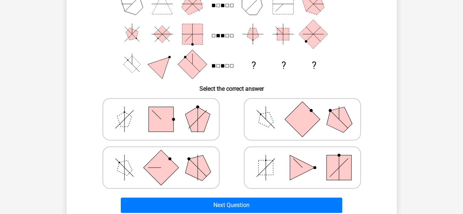
click at [170, 164] on rect at bounding box center [160, 167] width 35 height 35
click at [166, 158] on input "radio" at bounding box center [163, 156] width 5 height 5
radio input "true"
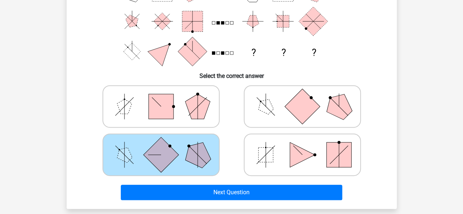
scroll to position [123, 0]
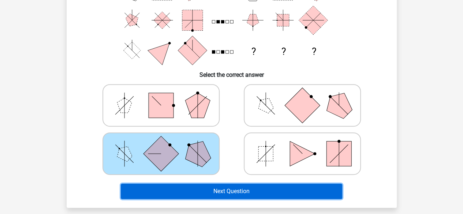
click at [210, 193] on button "Next Question" at bounding box center [231, 191] width 221 height 15
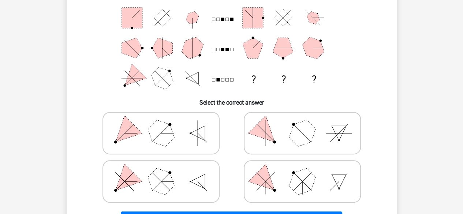
scroll to position [130, 0]
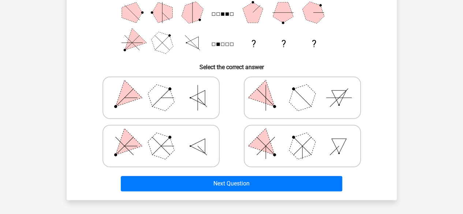
click at [168, 152] on polygon at bounding box center [160, 145] width 35 height 35
click at [166, 137] on input "radio" at bounding box center [163, 134] width 5 height 5
radio input "true"
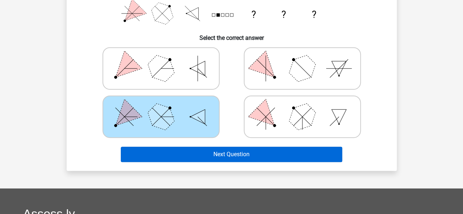
scroll to position [158, 0]
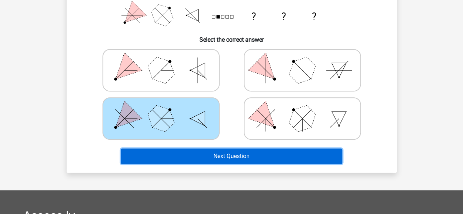
click at [230, 154] on button "Next Question" at bounding box center [231, 156] width 221 height 15
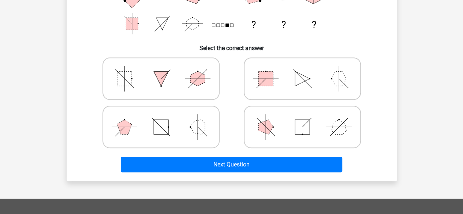
scroll to position [150, 0]
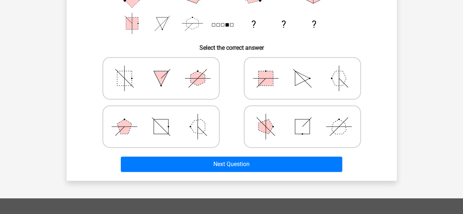
click at [280, 81] on icon at bounding box center [302, 78] width 110 height 37
click at [302, 69] on input "radio" at bounding box center [304, 66] width 5 height 5
radio input "true"
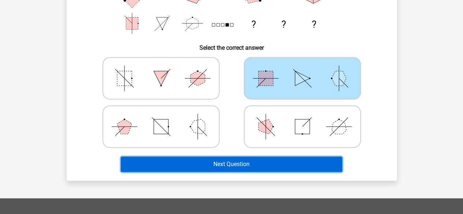
click at [251, 164] on button "Next Question" at bounding box center [231, 164] width 221 height 15
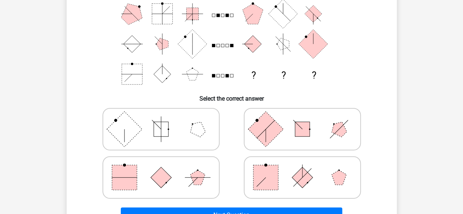
scroll to position [124, 0]
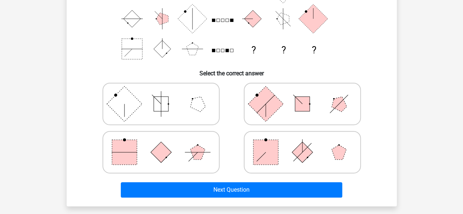
click at [283, 157] on icon at bounding box center [302, 152] width 110 height 37
click at [302, 143] on input "radio" at bounding box center [304, 140] width 5 height 5
radio input "true"
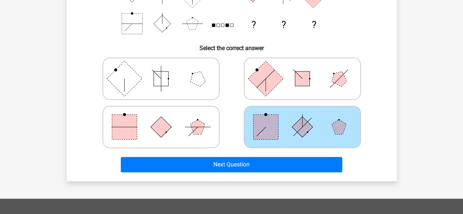
scroll to position [150, 0]
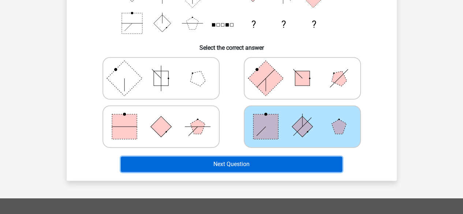
click at [264, 164] on button "Next Question" at bounding box center [231, 164] width 221 height 15
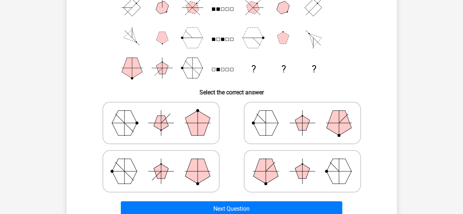
scroll to position [153, 0]
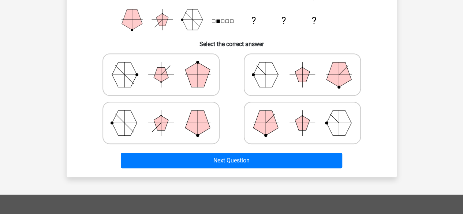
click at [277, 124] on icon at bounding box center [302, 123] width 110 height 37
click at [302, 114] on input "radio" at bounding box center [304, 111] width 5 height 5
radio input "true"
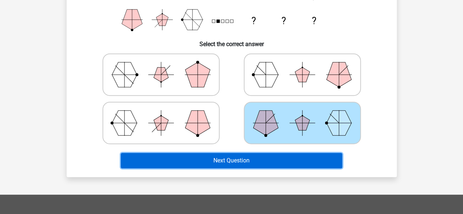
click at [248, 159] on button "Next Question" at bounding box center [231, 160] width 221 height 15
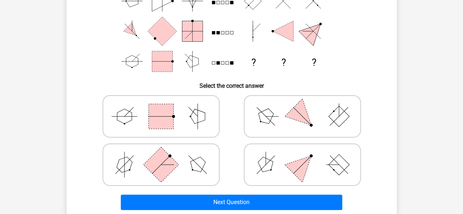
scroll to position [138, 0]
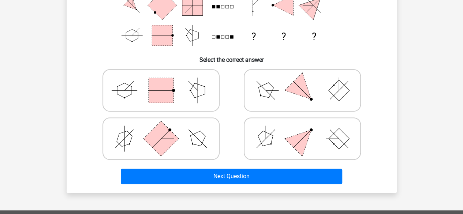
click at [268, 139] on polygon at bounding box center [265, 138] width 21 height 21
click at [302, 130] on input "radio" at bounding box center [304, 127] width 5 height 5
radio input "true"
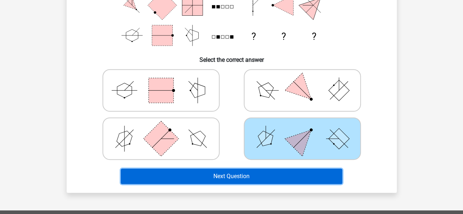
click at [252, 173] on button "Next Question" at bounding box center [231, 176] width 221 height 15
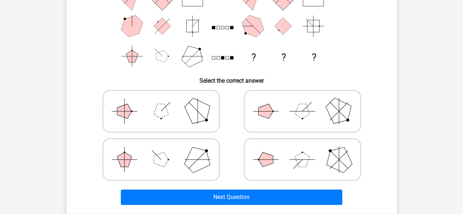
scroll to position [117, 0]
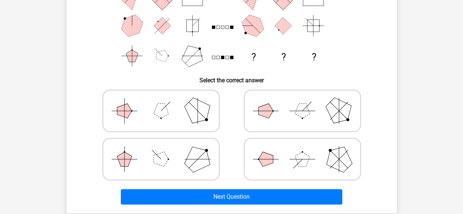
click at [263, 112] on polygon at bounding box center [265, 111] width 15 height 15
click at [302, 102] on input "radio" at bounding box center [304, 99] width 5 height 5
radio input "true"
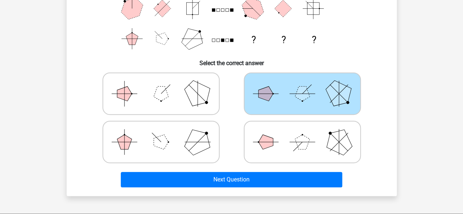
scroll to position [135, 0]
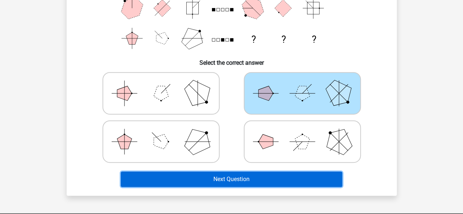
click at [225, 180] on button "Next Question" at bounding box center [231, 179] width 221 height 15
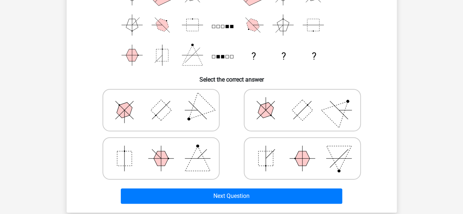
scroll to position [134, 0]
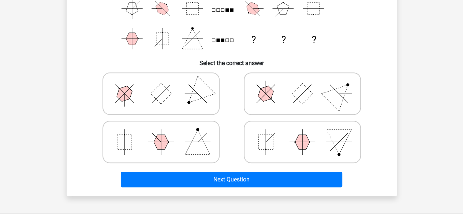
click at [272, 99] on icon at bounding box center [302, 93] width 110 height 37
click at [302, 85] on input "radio" at bounding box center [304, 82] width 5 height 5
radio input "true"
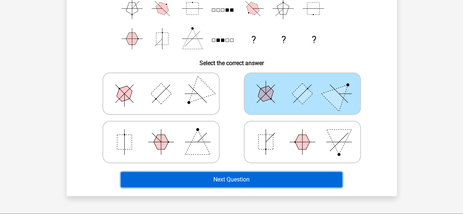
click at [240, 179] on button "Next Question" at bounding box center [231, 179] width 221 height 15
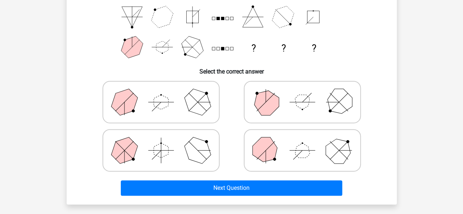
scroll to position [131, 0]
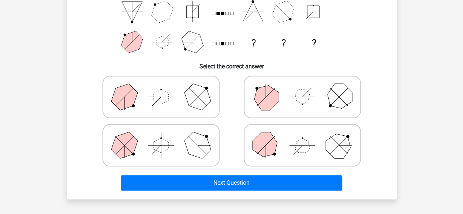
click at [202, 107] on polygon at bounding box center [197, 96] width 35 height 35
click at [166, 88] on input "radio" at bounding box center [163, 85] width 5 height 5
radio input "true"
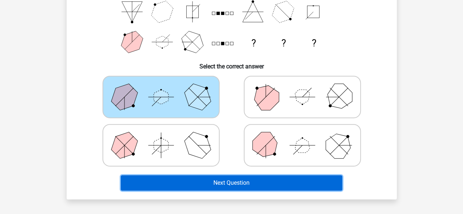
click at [208, 183] on button "Next Question" at bounding box center [231, 182] width 221 height 15
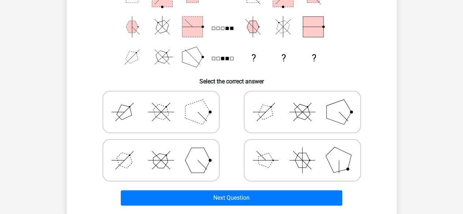
scroll to position [116, 0]
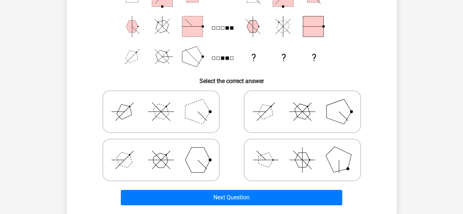
click at [179, 173] on icon at bounding box center [161, 160] width 110 height 37
click at [166, 151] on input "radio" at bounding box center [163, 148] width 5 height 5
radio input "true"
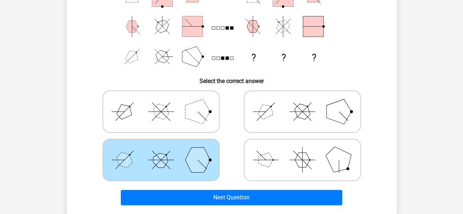
scroll to position [137, 0]
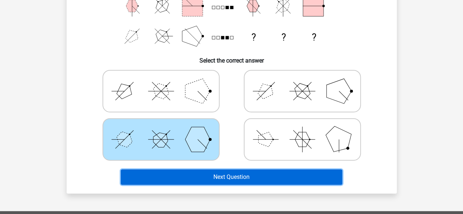
click at [193, 177] on button "Next Question" at bounding box center [231, 176] width 221 height 15
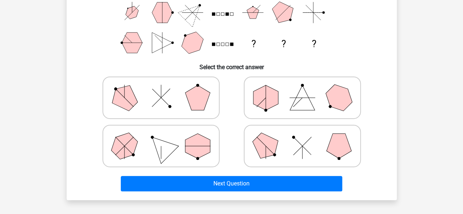
scroll to position [131, 0]
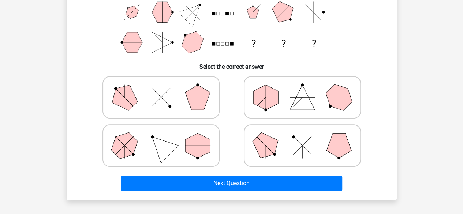
click at [165, 155] on polygon at bounding box center [160, 145] width 35 height 35
click at [165, 136] on input "radio" at bounding box center [163, 134] width 5 height 5
radio input "true"
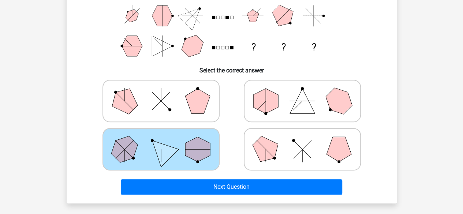
scroll to position [127, 0]
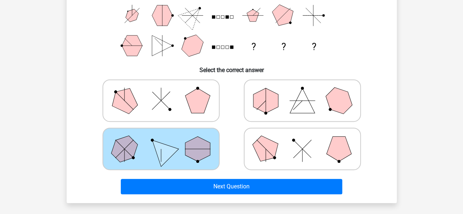
click at [269, 142] on polygon at bounding box center [265, 148] width 35 height 35
click at [302, 140] on input "radio" at bounding box center [304, 137] width 5 height 5
radio input "true"
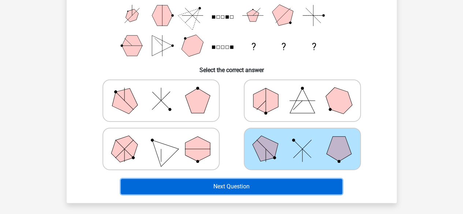
click at [215, 183] on button "Next Question" at bounding box center [231, 186] width 221 height 15
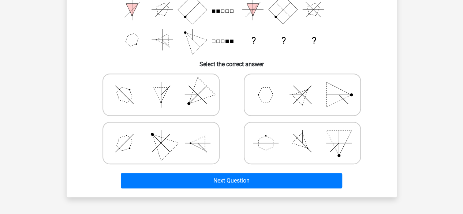
scroll to position [134, 0]
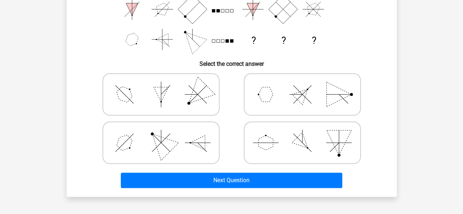
click at [279, 135] on icon at bounding box center [302, 142] width 110 height 37
click at [302, 134] on input "radio" at bounding box center [304, 131] width 5 height 5
radio input "true"
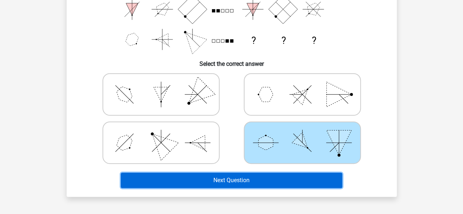
click at [261, 181] on button "Next Question" at bounding box center [231, 180] width 221 height 15
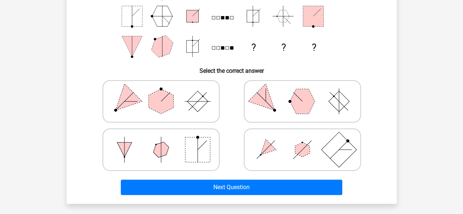
scroll to position [128, 0]
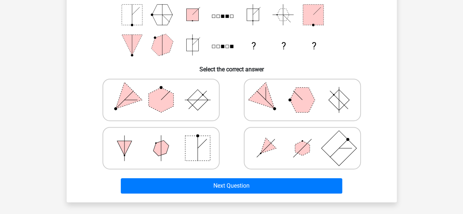
click at [268, 150] on polygon at bounding box center [265, 148] width 21 height 21
click at [302, 139] on input "radio" at bounding box center [304, 136] width 5 height 5
radio input "true"
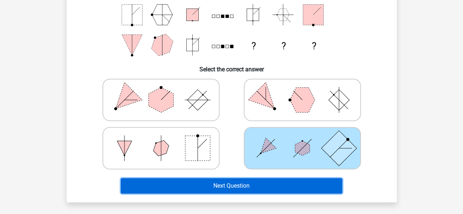
click at [247, 182] on button "Next Question" at bounding box center [231, 185] width 221 height 15
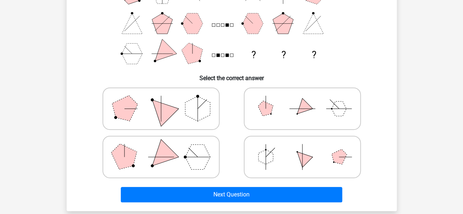
scroll to position [120, 0]
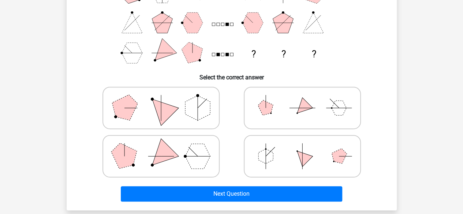
click at [288, 118] on icon at bounding box center [302, 108] width 110 height 37
click at [302, 99] on input "radio" at bounding box center [304, 96] width 5 height 5
radio input "true"
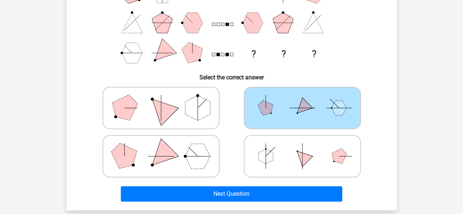
scroll to position [127, 0]
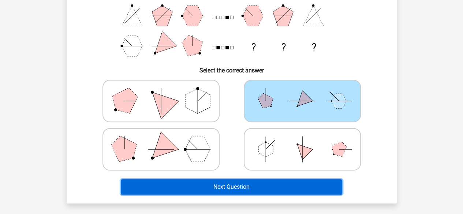
click at [249, 186] on button "Next Question" at bounding box center [231, 186] width 221 height 15
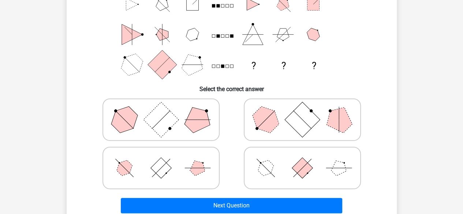
scroll to position [110, 0]
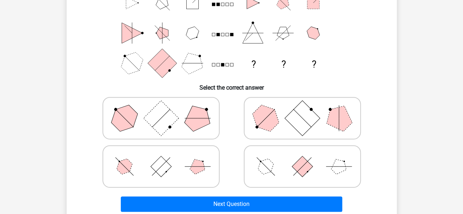
click at [188, 120] on polygon at bounding box center [197, 118] width 35 height 35
click at [166, 109] on input "radio" at bounding box center [163, 106] width 5 height 5
radio input "true"
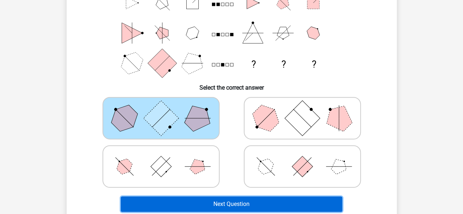
click at [226, 207] on button "Next Question" at bounding box center [231, 204] width 221 height 15
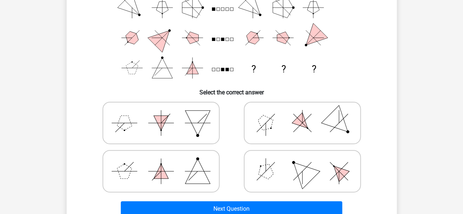
scroll to position [106, 0]
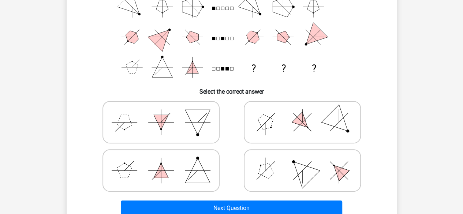
click at [258, 168] on icon at bounding box center [302, 170] width 110 height 37
click at [302, 161] on input "radio" at bounding box center [304, 159] width 5 height 5
radio input "true"
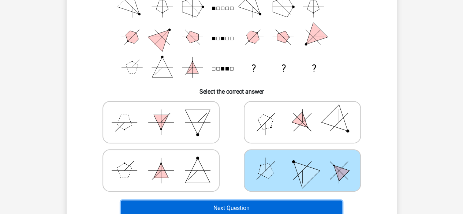
click at [247, 205] on button "Next Question" at bounding box center [231, 208] width 221 height 15
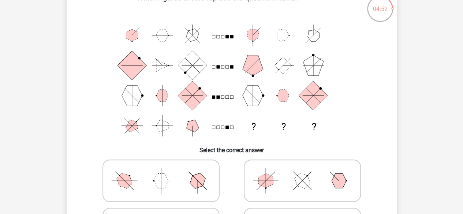
scroll to position [120, 0]
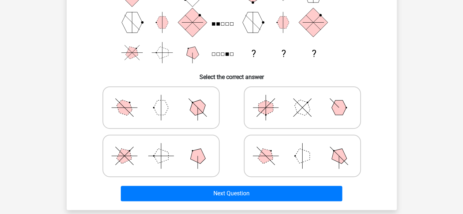
click at [269, 158] on polygon at bounding box center [265, 156] width 21 height 21
click at [302, 147] on input "radio" at bounding box center [304, 144] width 5 height 5
radio input "true"
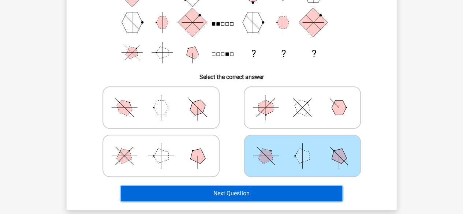
click at [236, 192] on button "Next Question" at bounding box center [231, 193] width 221 height 15
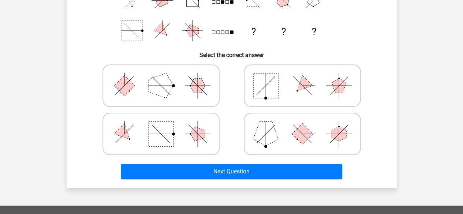
scroll to position [143, 0]
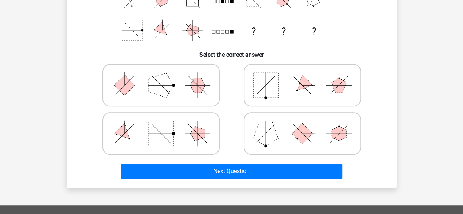
click at [286, 74] on icon at bounding box center [302, 85] width 110 height 37
click at [302, 74] on input "radio" at bounding box center [304, 73] width 5 height 5
radio input "true"
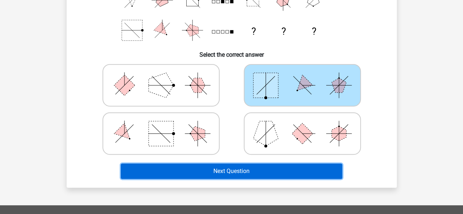
click at [231, 175] on button "Next Question" at bounding box center [231, 171] width 221 height 15
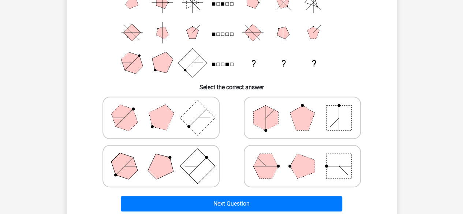
scroll to position [136, 0]
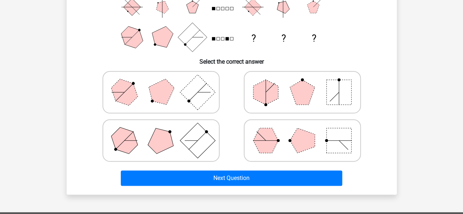
click at [264, 85] on polygon at bounding box center [265, 92] width 25 height 25
click at [302, 83] on input "radio" at bounding box center [304, 80] width 5 height 5
radio input "true"
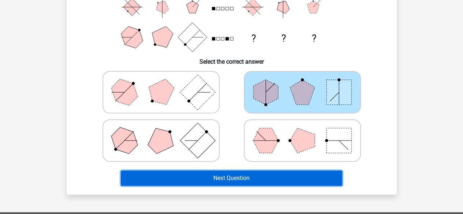
click at [241, 183] on button "Next Question" at bounding box center [231, 178] width 221 height 15
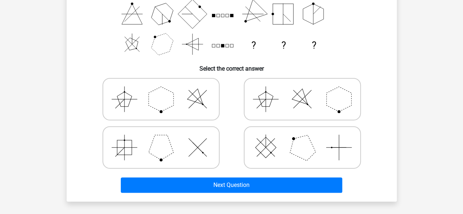
scroll to position [129, 0]
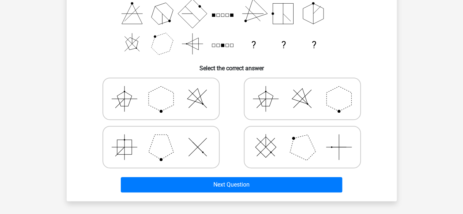
click at [283, 150] on icon at bounding box center [302, 147] width 110 height 37
click at [302, 138] on input "radio" at bounding box center [304, 135] width 5 height 5
radio input "true"
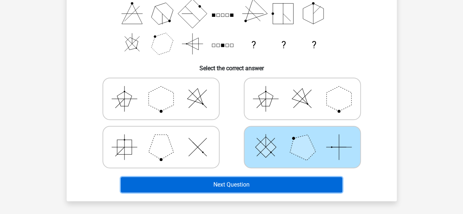
click at [266, 177] on button "Next Question" at bounding box center [231, 184] width 221 height 15
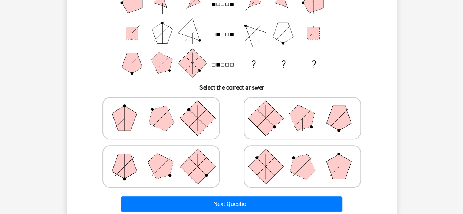
scroll to position [124, 0]
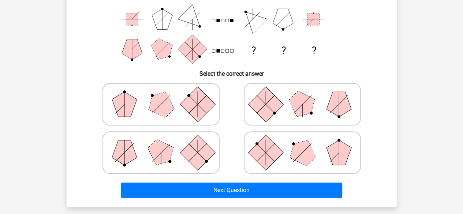
click at [196, 112] on rect at bounding box center [197, 104] width 35 height 35
click at [166, 95] on input "radio" at bounding box center [163, 92] width 5 height 5
radio input "true"
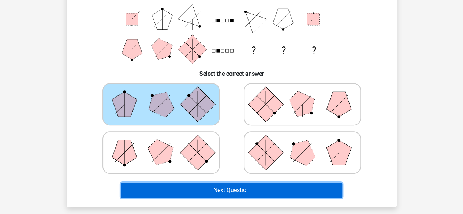
click at [218, 189] on button "Next Question" at bounding box center [231, 190] width 221 height 15
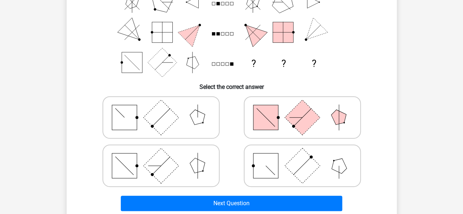
scroll to position [111, 0]
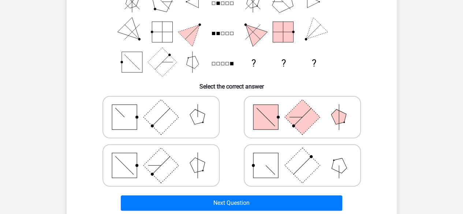
click at [277, 166] on rect at bounding box center [265, 165] width 25 height 25
click at [302, 156] on input "radio" at bounding box center [304, 153] width 5 height 5
radio input "true"
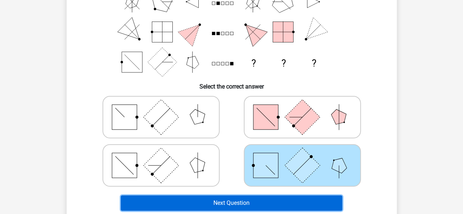
click at [257, 198] on button "Next Question" at bounding box center [231, 202] width 221 height 15
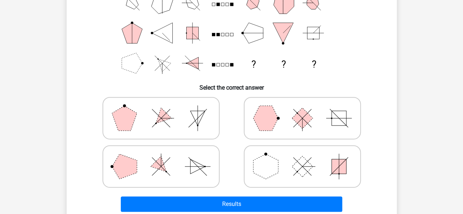
scroll to position [112, 0]
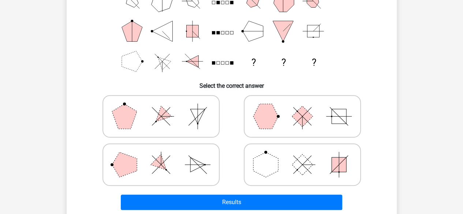
click at [154, 117] on icon at bounding box center [161, 116] width 110 height 37
click at [161, 107] on input "radio" at bounding box center [163, 104] width 5 height 5
radio input "true"
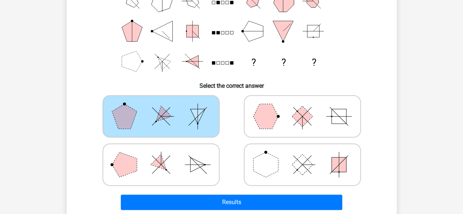
scroll to position [129, 0]
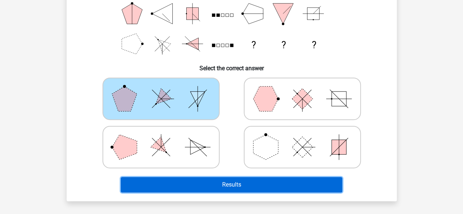
click at [221, 181] on button "Results" at bounding box center [231, 184] width 221 height 15
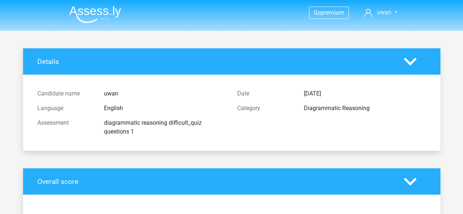
click at [88, 11] on img at bounding box center [95, 14] width 52 height 17
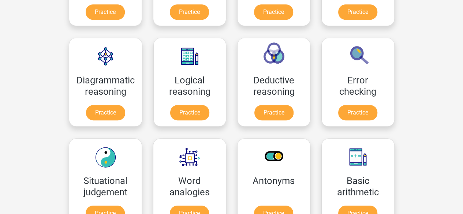
scroll to position [185, 0]
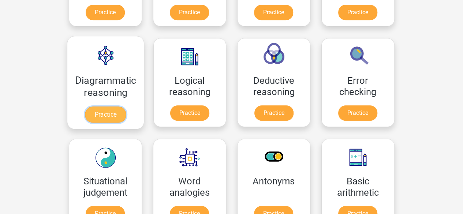
click at [105, 106] on link "Practice" at bounding box center [105, 114] width 41 height 16
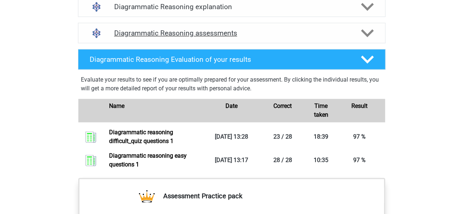
scroll to position [460, 0]
